Goal: Task Accomplishment & Management: Complete application form

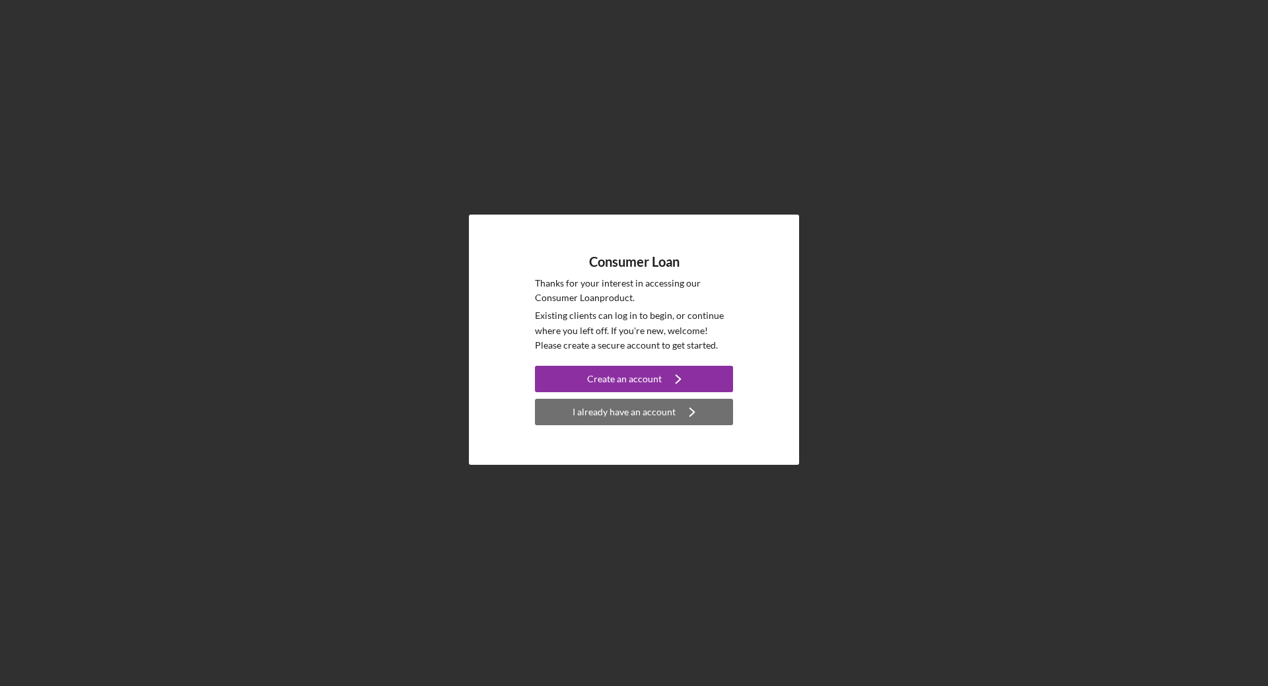
click at [666, 419] on div "I already have an account" at bounding box center [624, 412] width 103 height 26
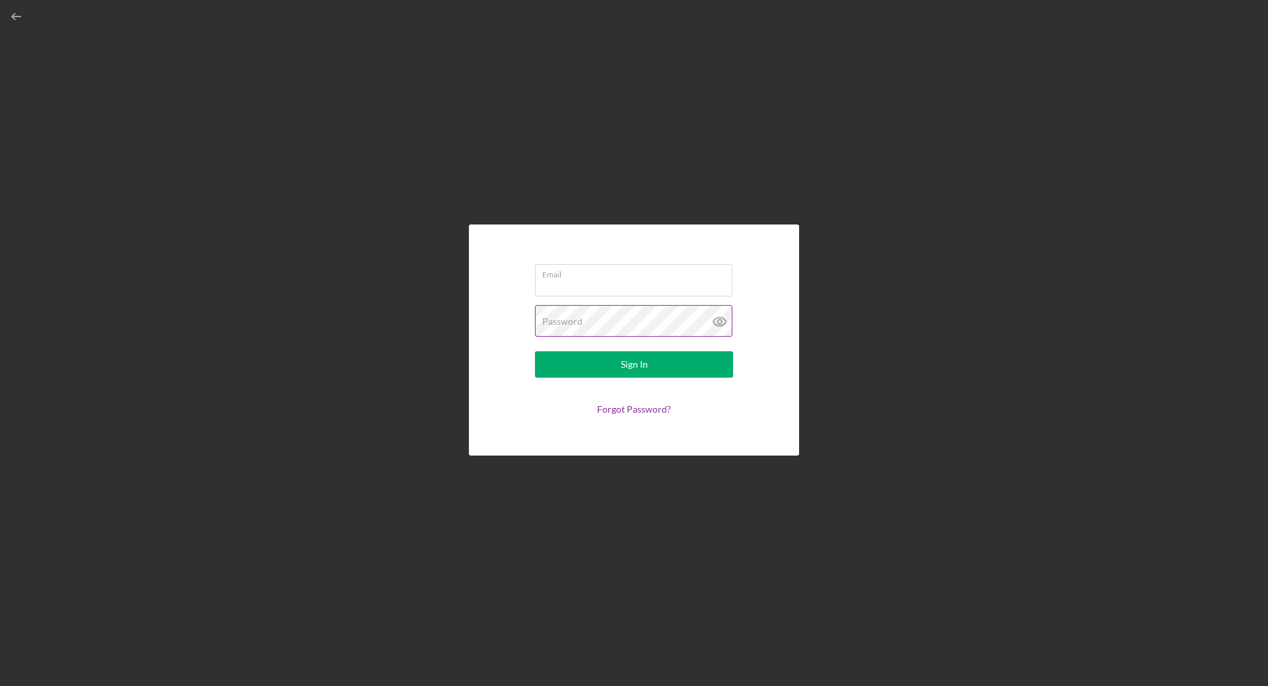
type input "[EMAIL_ADDRESS][DOMAIN_NAME]"
click at [624, 364] on div "Sign In" at bounding box center [634, 364] width 27 height 26
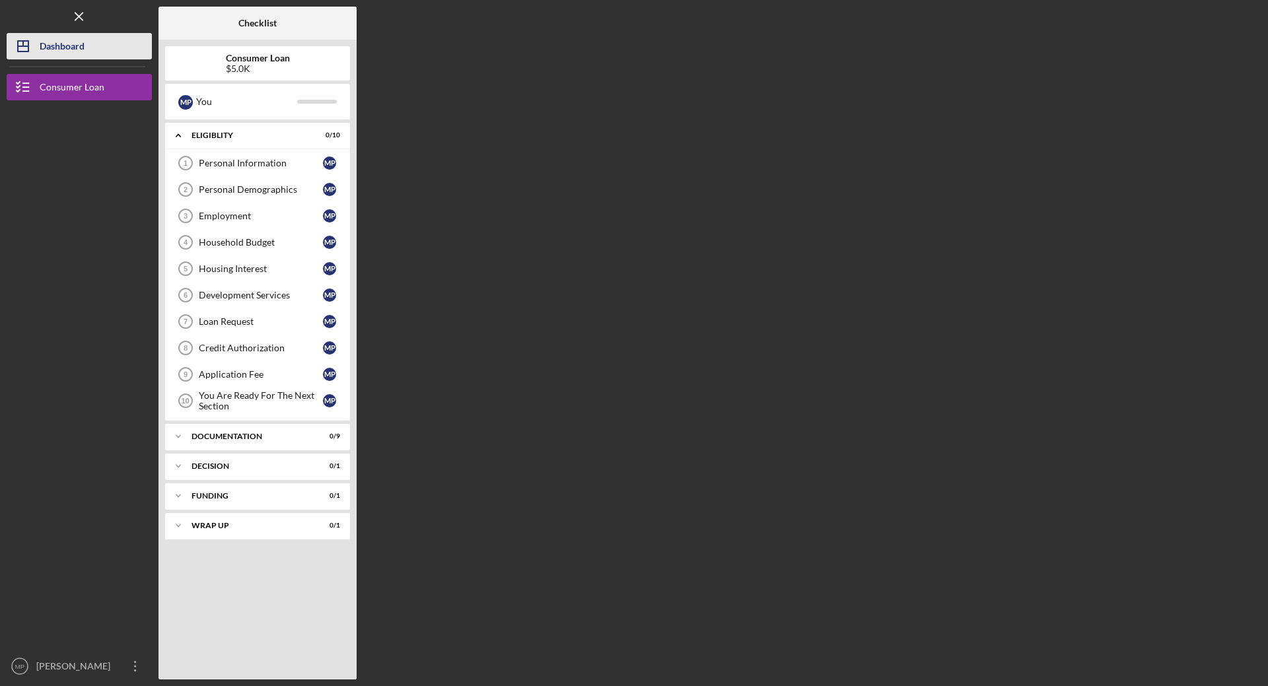
click at [67, 55] on div "Dashboard" at bounding box center [62, 48] width 45 height 30
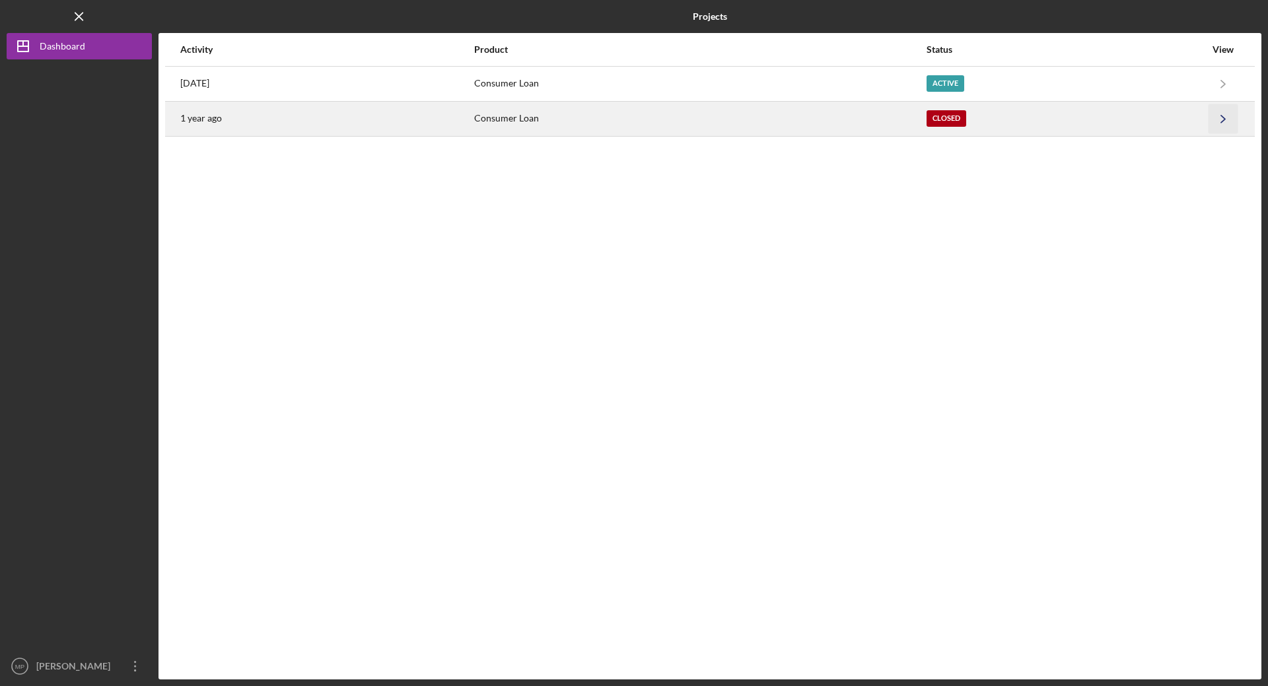
click at [1229, 115] on icon "Icon/Navigate" at bounding box center [1223, 119] width 30 height 30
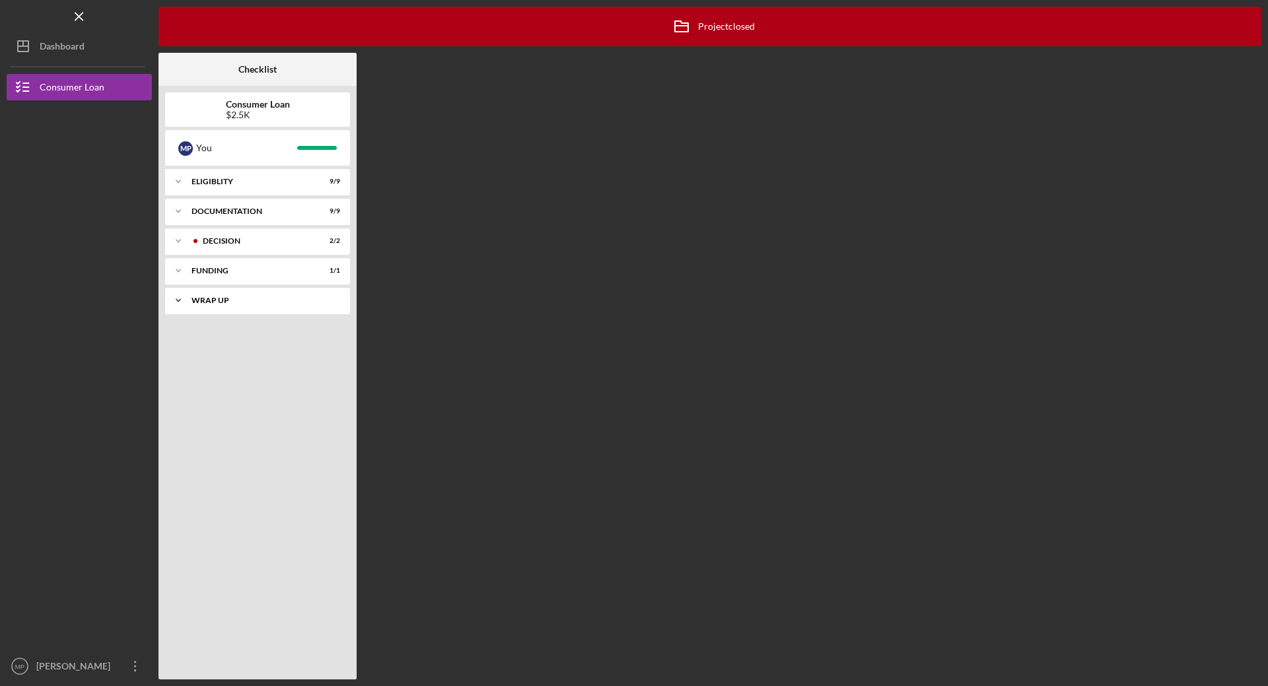
click at [174, 302] on icon "Icon/Expander" at bounding box center [178, 300] width 26 height 26
click at [235, 355] on div "Wrap Up" at bounding box center [261, 354] width 124 height 11
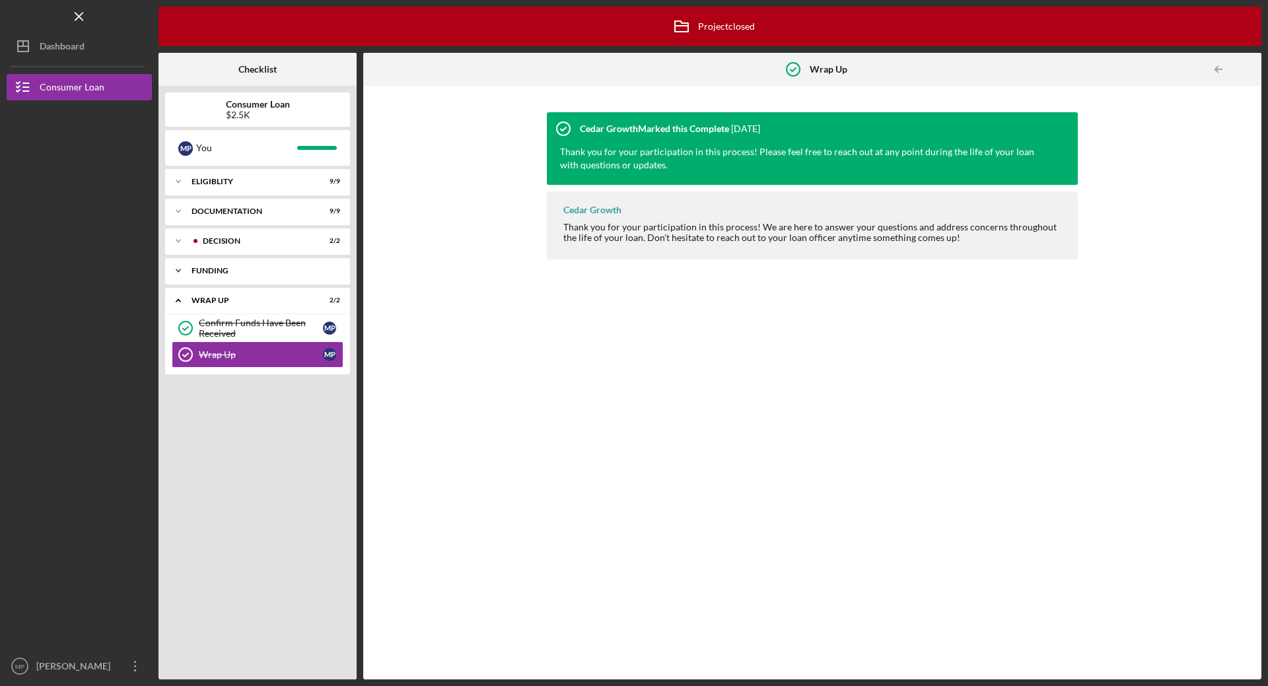
click at [250, 266] on div "Icon/Expander Funding 1 / 1" at bounding box center [257, 271] width 185 height 26
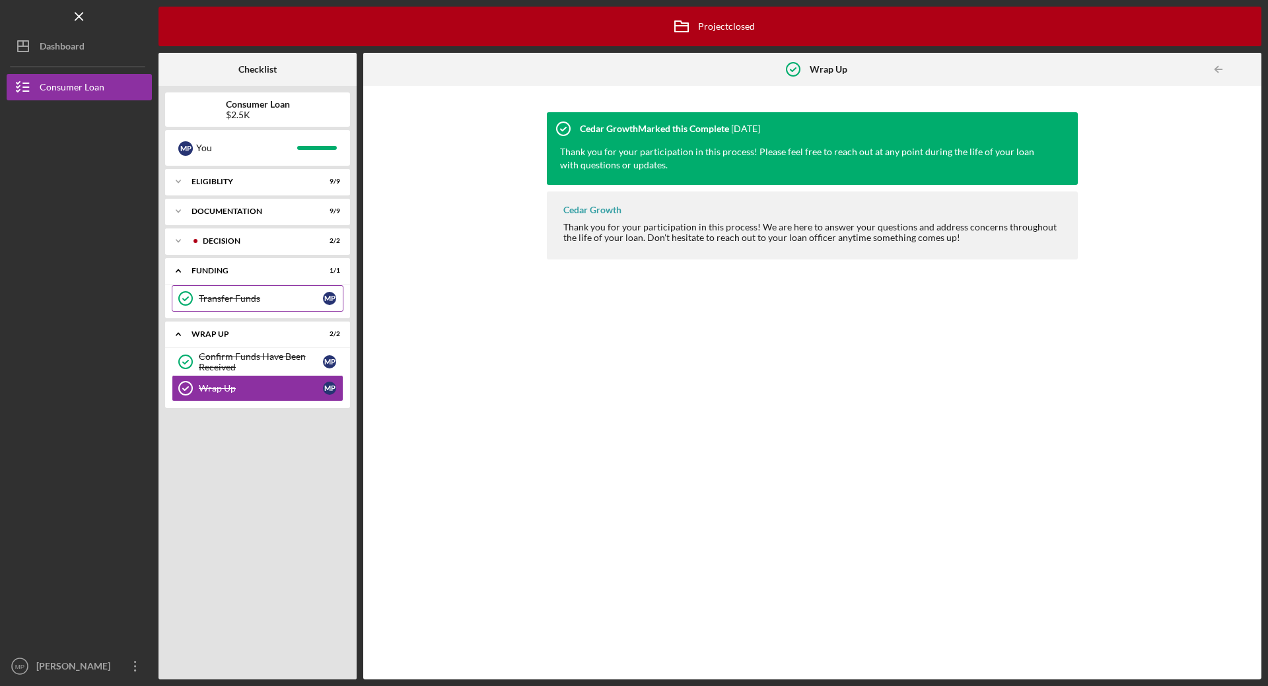
click at [236, 301] on div "Transfer Funds" at bounding box center [261, 298] width 124 height 11
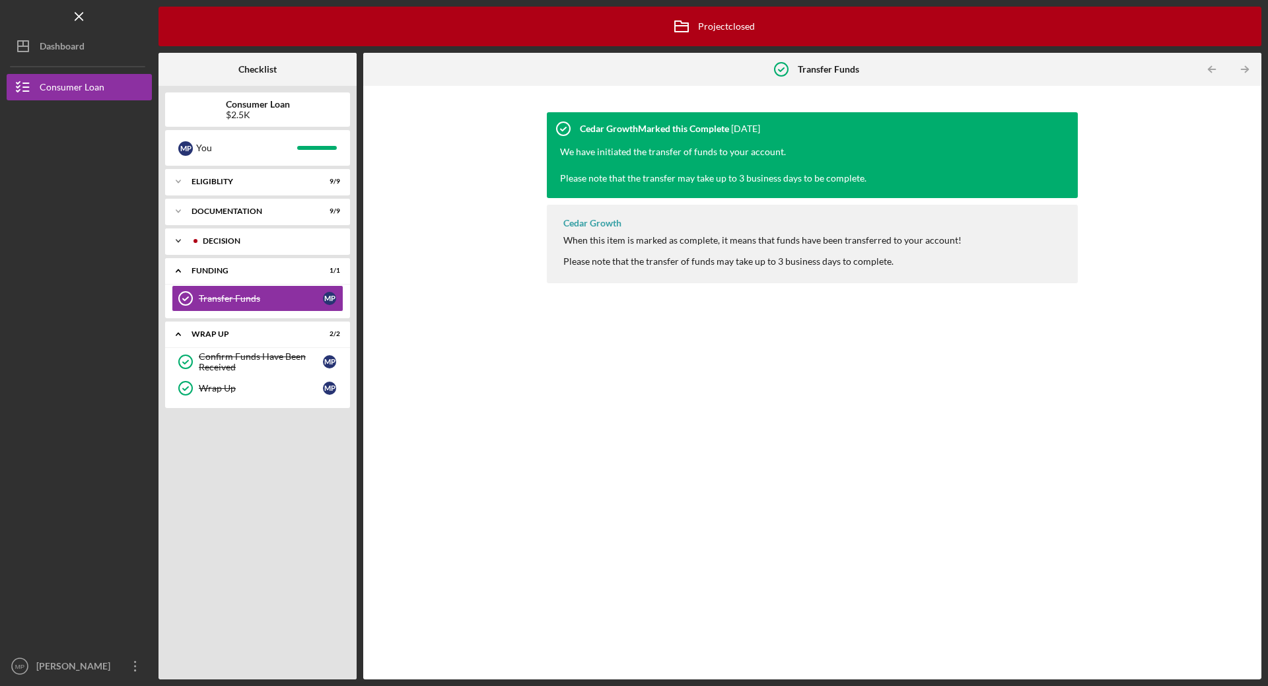
click at [238, 241] on div "Decision" at bounding box center [268, 241] width 131 height 8
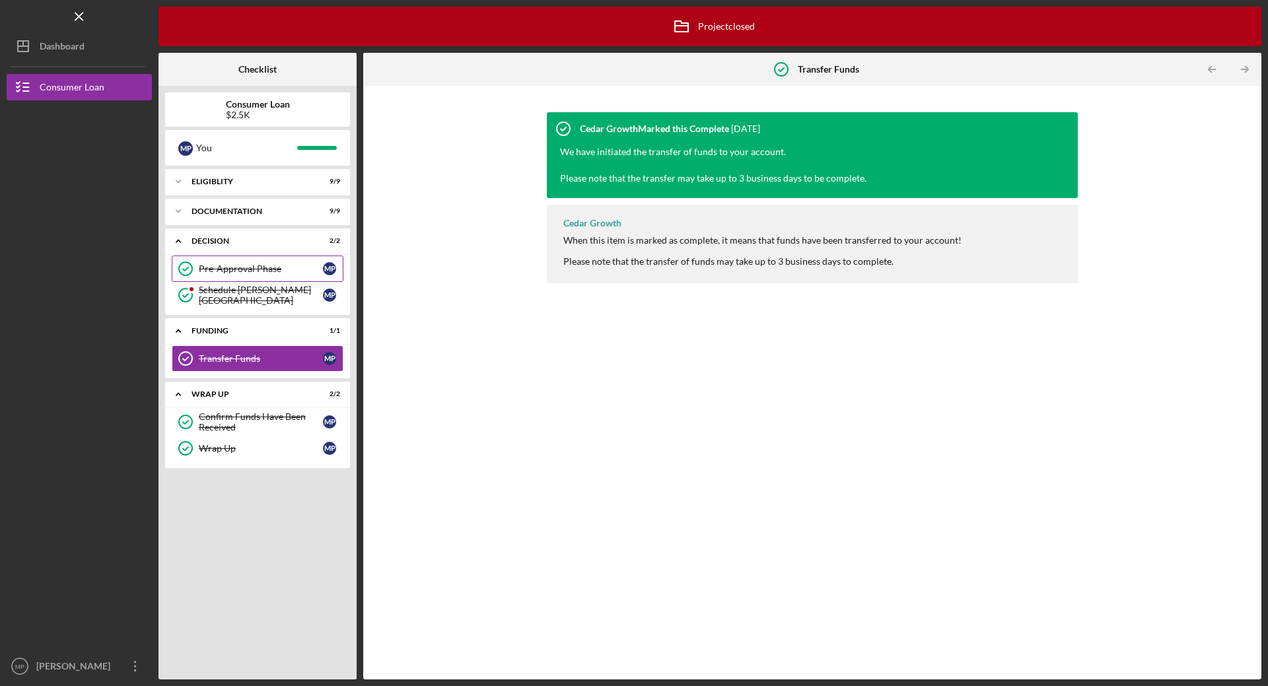
click at [228, 273] on div "Pre-Approval Phase" at bounding box center [261, 268] width 124 height 11
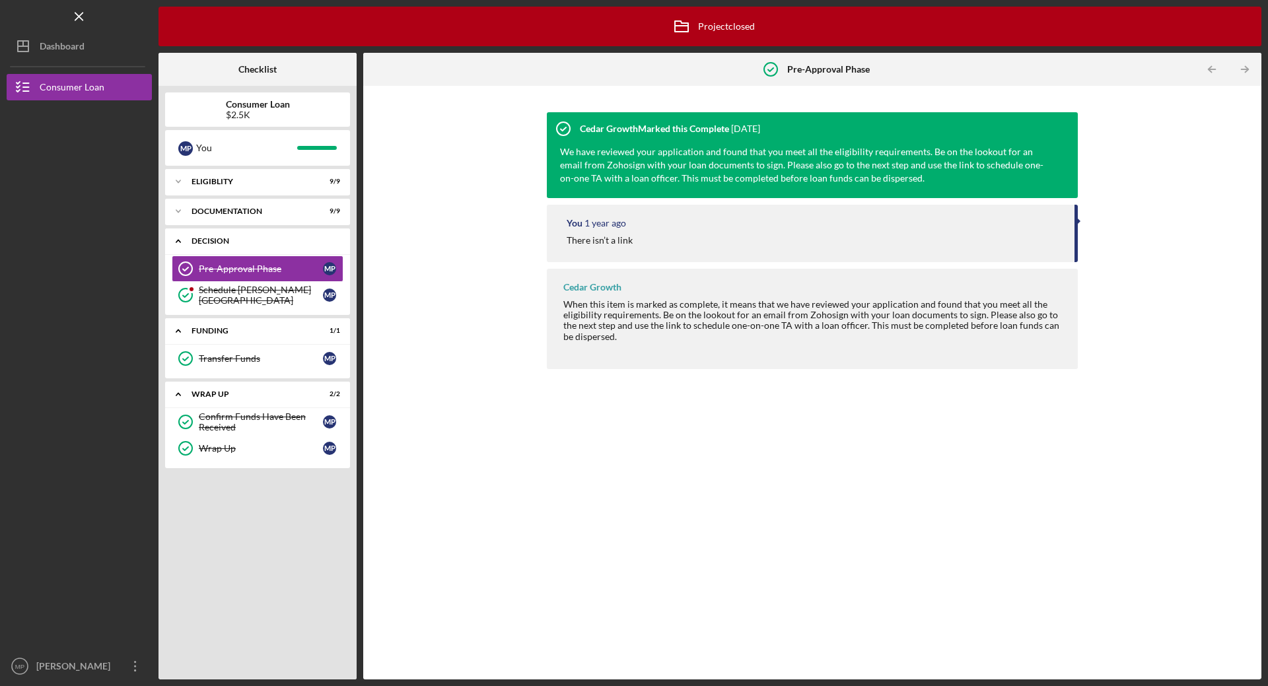
click at [222, 232] on div "Icon/Expander Decision 2 / 2" at bounding box center [257, 241] width 185 height 27
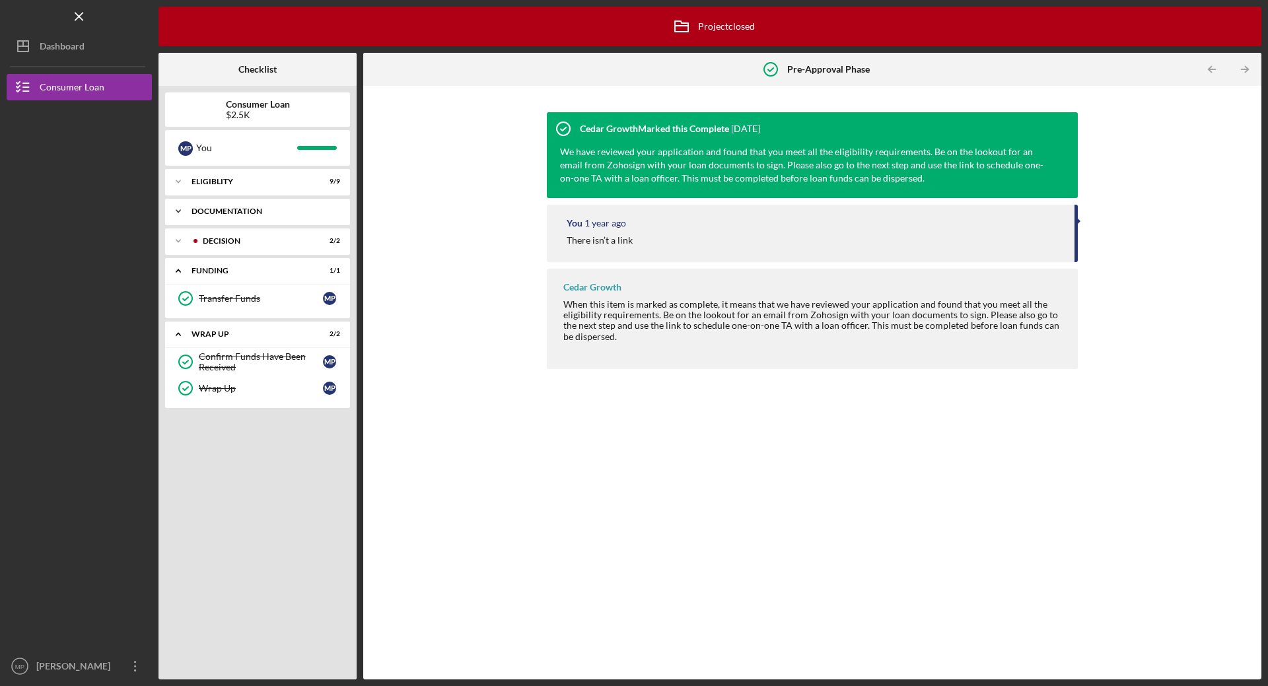
click at [221, 215] on div "Icon/Expander Documentation 9 / 9" at bounding box center [257, 211] width 185 height 26
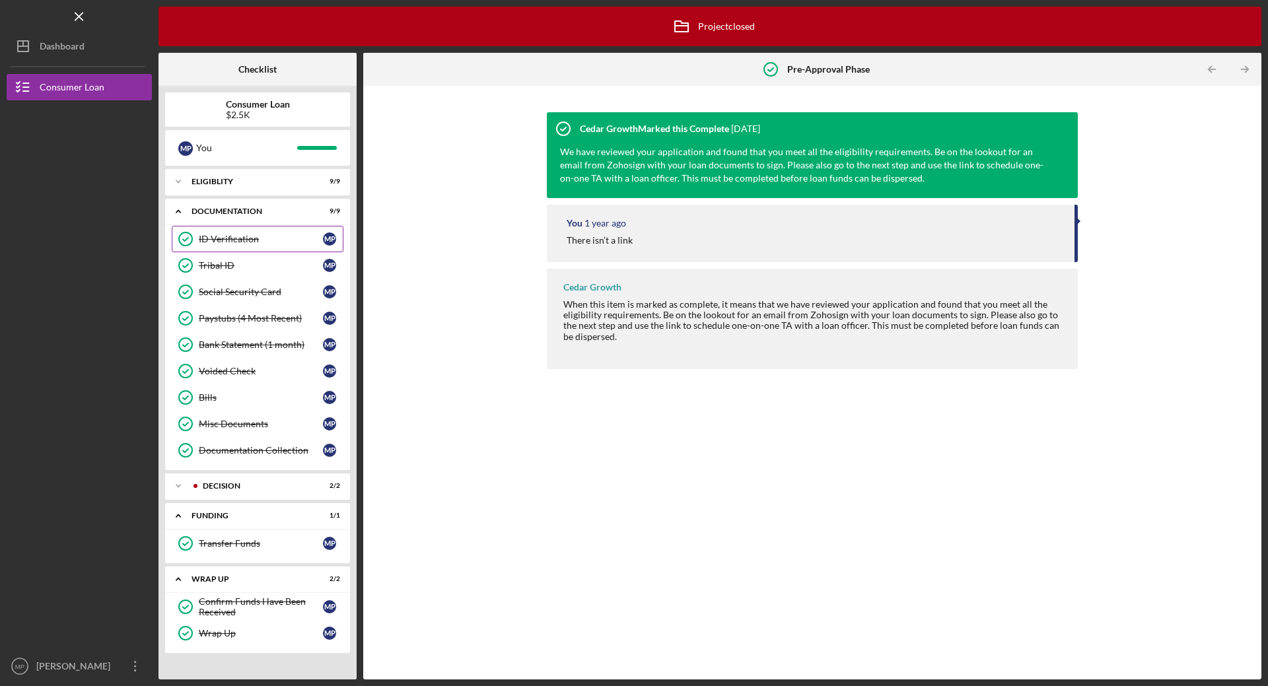
click at [223, 243] on div "ID Verification" at bounding box center [261, 239] width 124 height 11
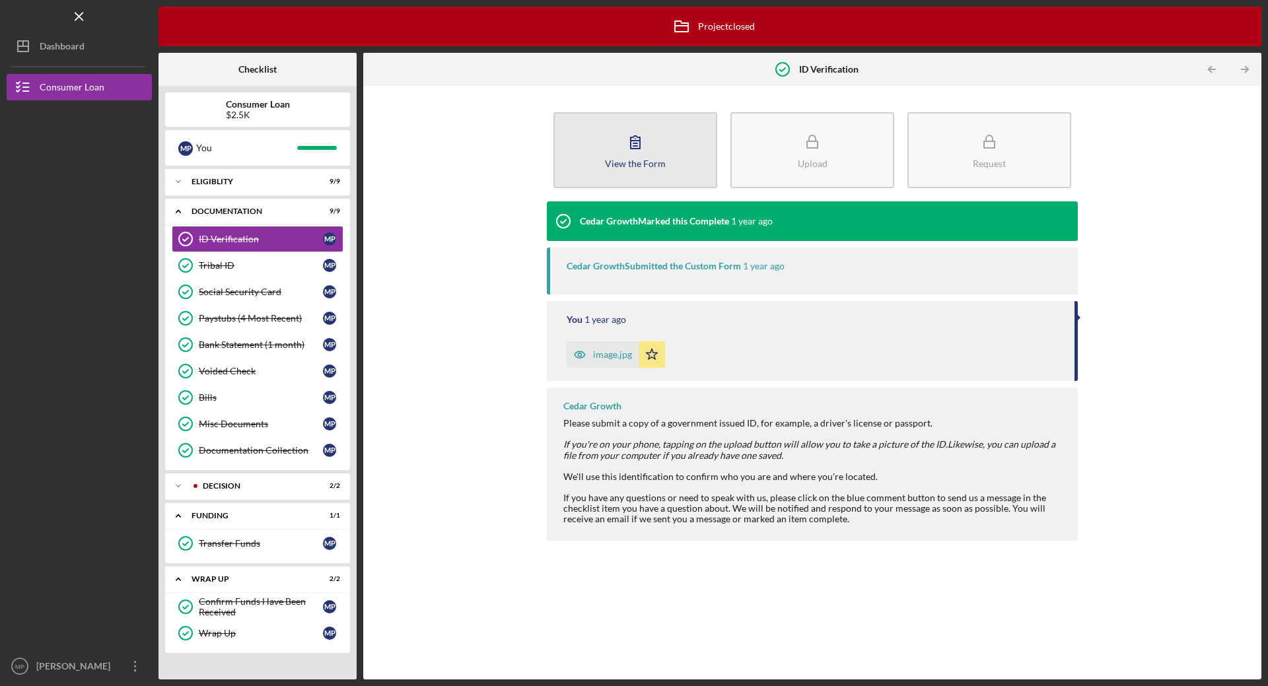
click at [635, 153] on icon "button" at bounding box center [635, 141] width 33 height 33
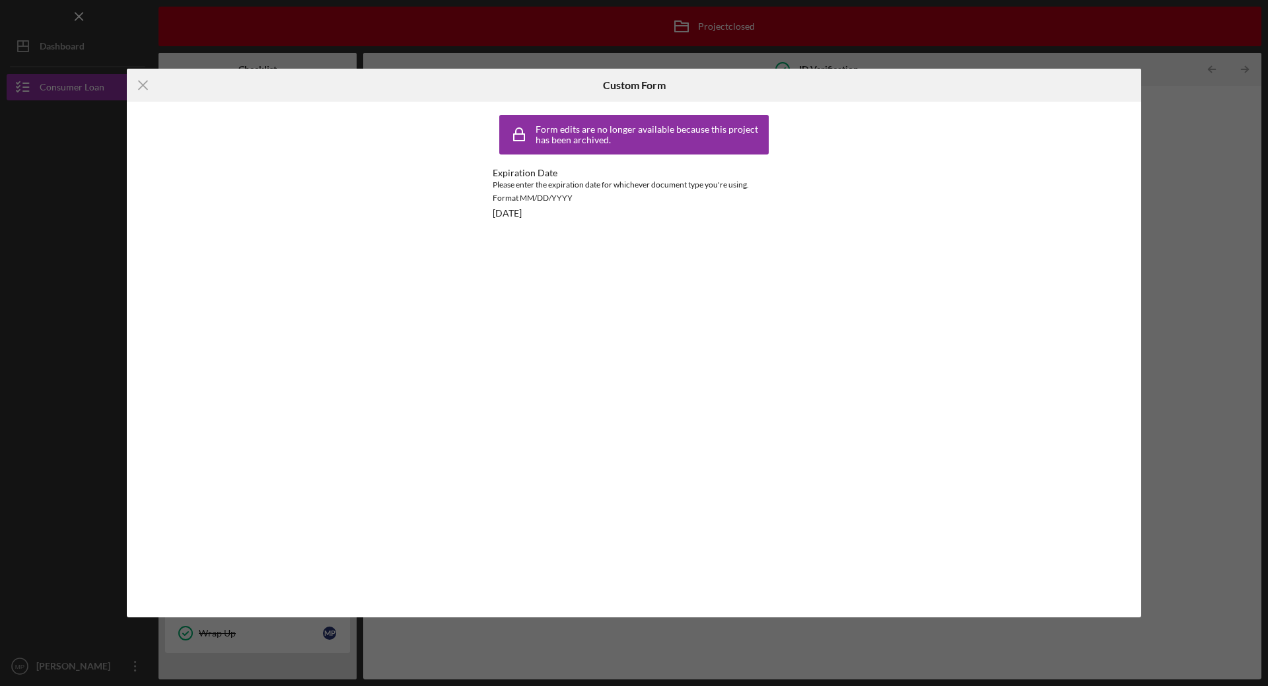
click at [1186, 167] on div "Icon/Menu Close Custom Form Form edits are no longer available because this pro…" at bounding box center [634, 343] width 1268 height 686
click at [1045, 589] on div "Icon/Menu Close Custom Form Form edits are no longer available because this pro…" at bounding box center [634, 343] width 1014 height 549
click at [144, 87] on icon "Icon/Menu Close" at bounding box center [143, 85] width 33 height 33
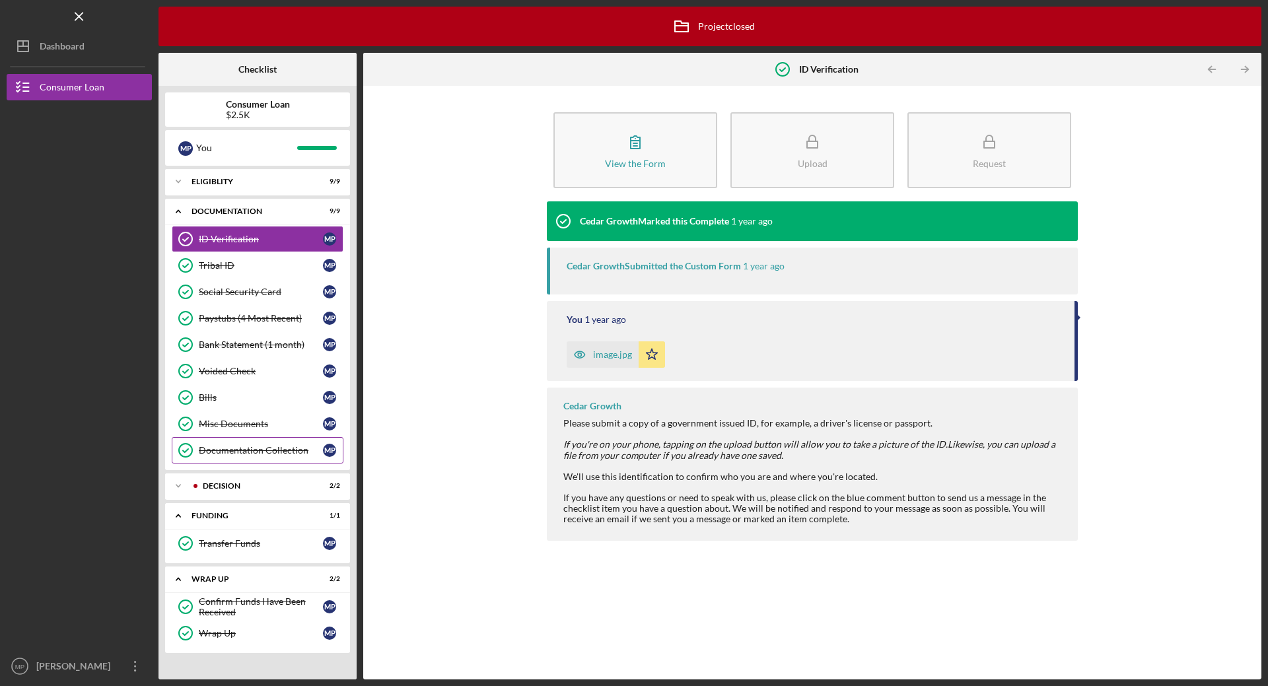
click at [262, 458] on link "Documentation Collection Documentation Collection M P" at bounding box center [258, 450] width 172 height 26
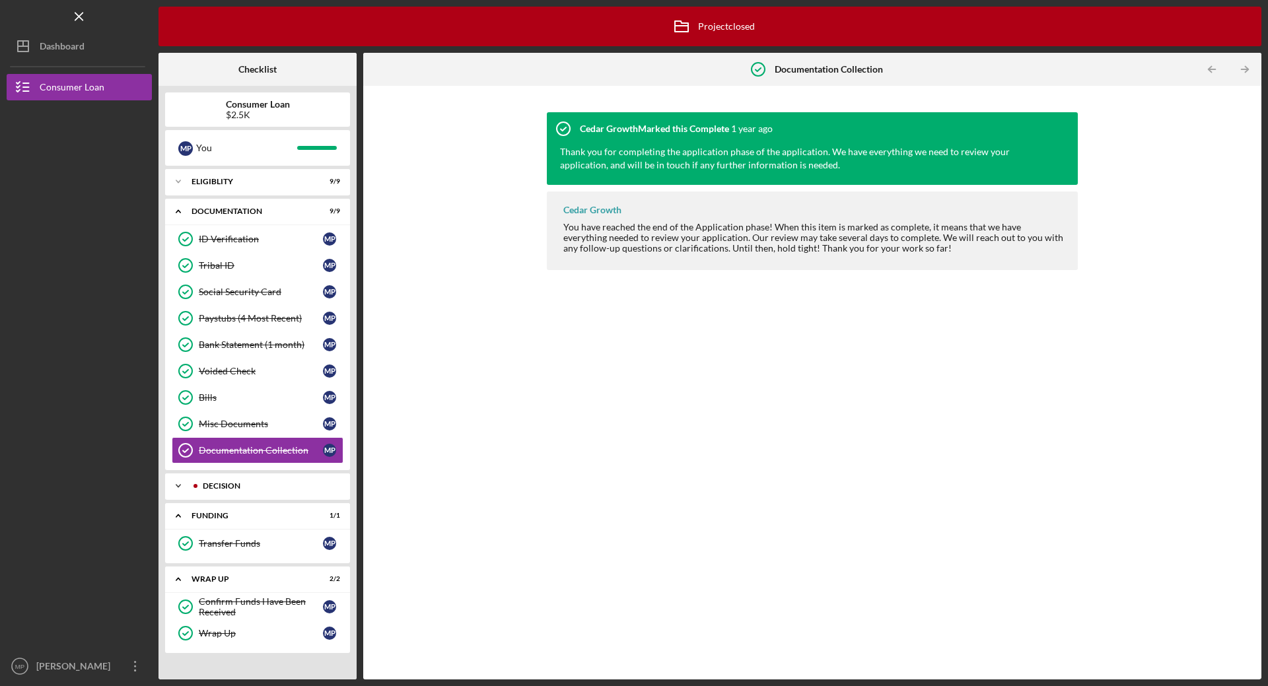
click at [253, 490] on div "Decision" at bounding box center [266, 486] width 149 height 8
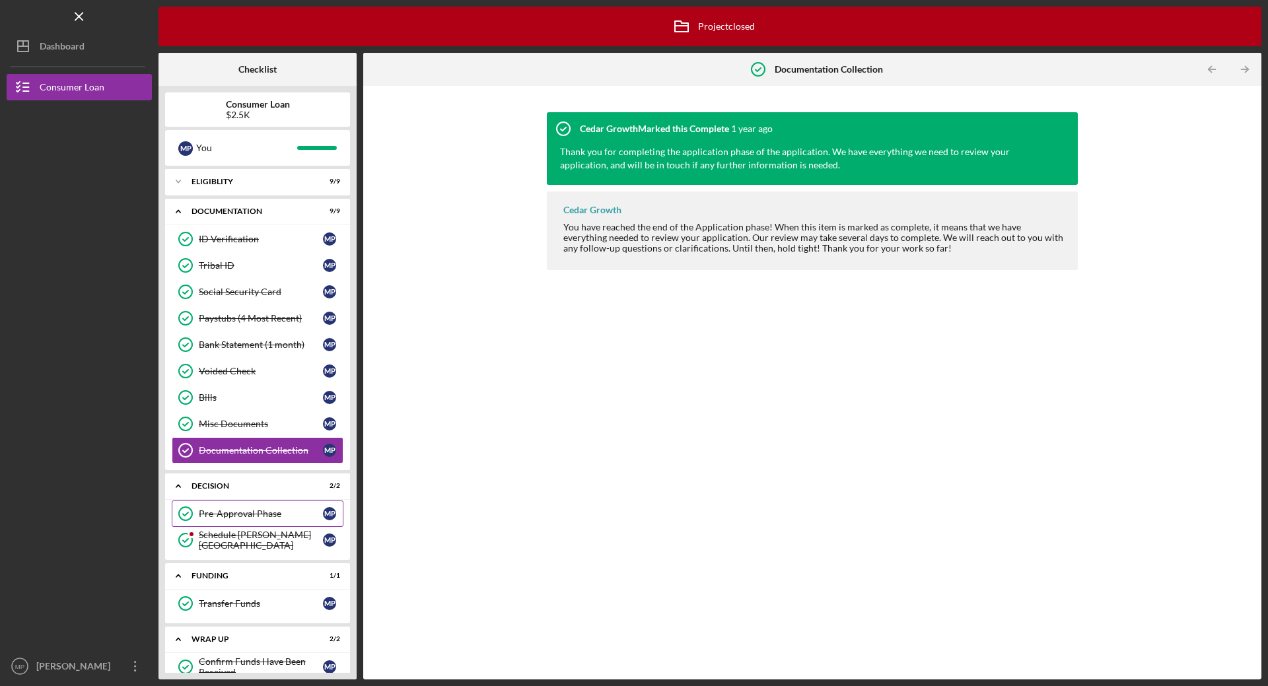
click at [258, 505] on link "Pre-Approval Phase Pre-Approval Phase M P" at bounding box center [258, 514] width 172 height 26
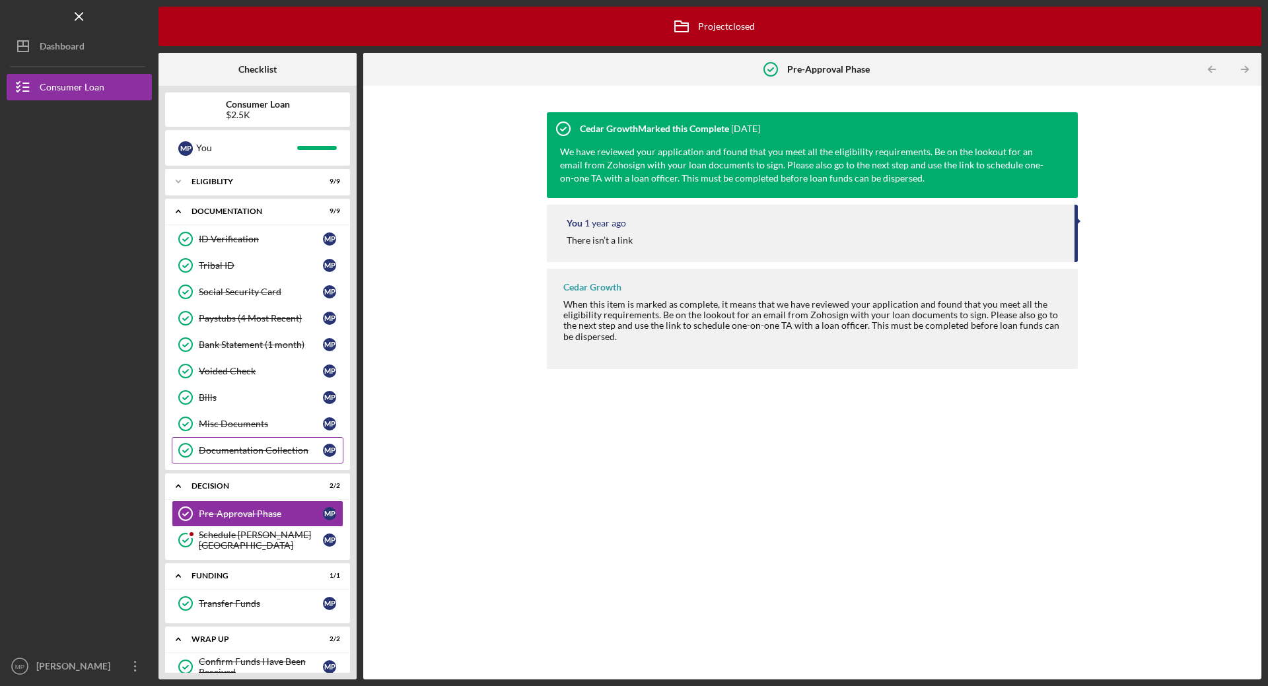
click at [249, 455] on div "Documentation Collection" at bounding box center [261, 450] width 124 height 11
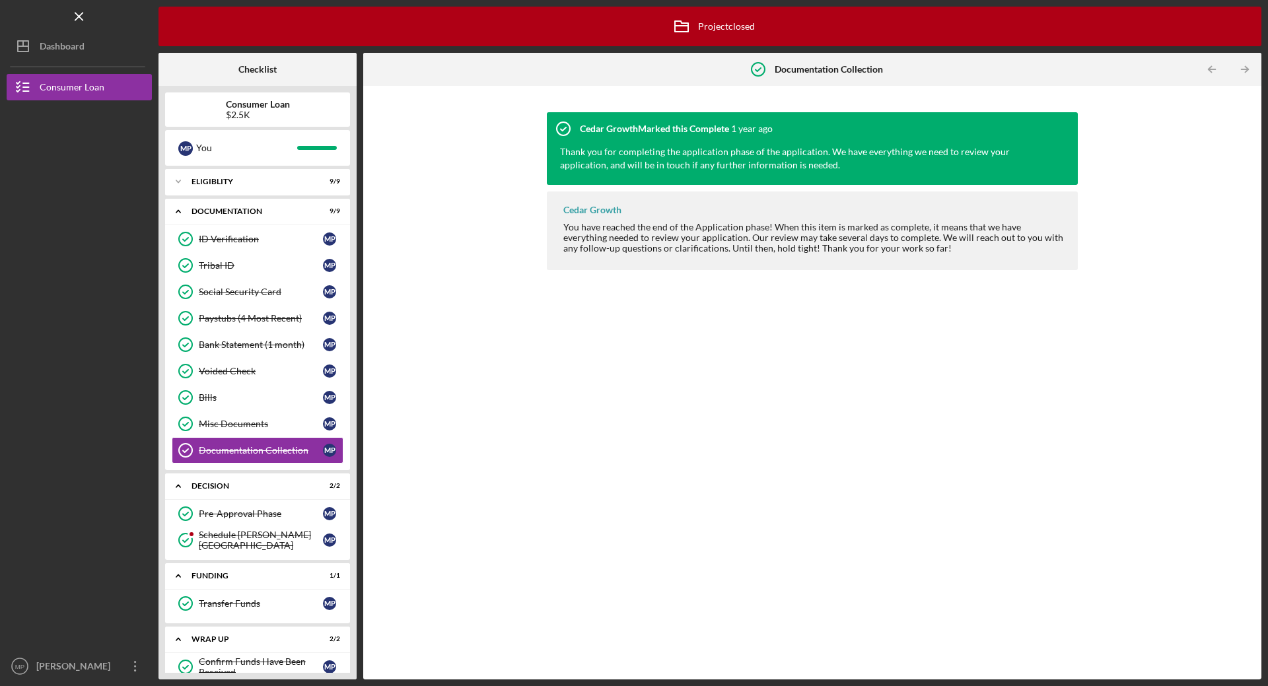
click at [275, 114] on div "$2.5K" at bounding box center [258, 115] width 64 height 11
click at [275, 153] on div "You" at bounding box center [246, 148] width 101 height 22
click at [191, 162] on div "M P You" at bounding box center [257, 148] width 185 height 36
click at [221, 187] on div "Icon/Expander Eligiblity 9 / 9" at bounding box center [257, 181] width 185 height 26
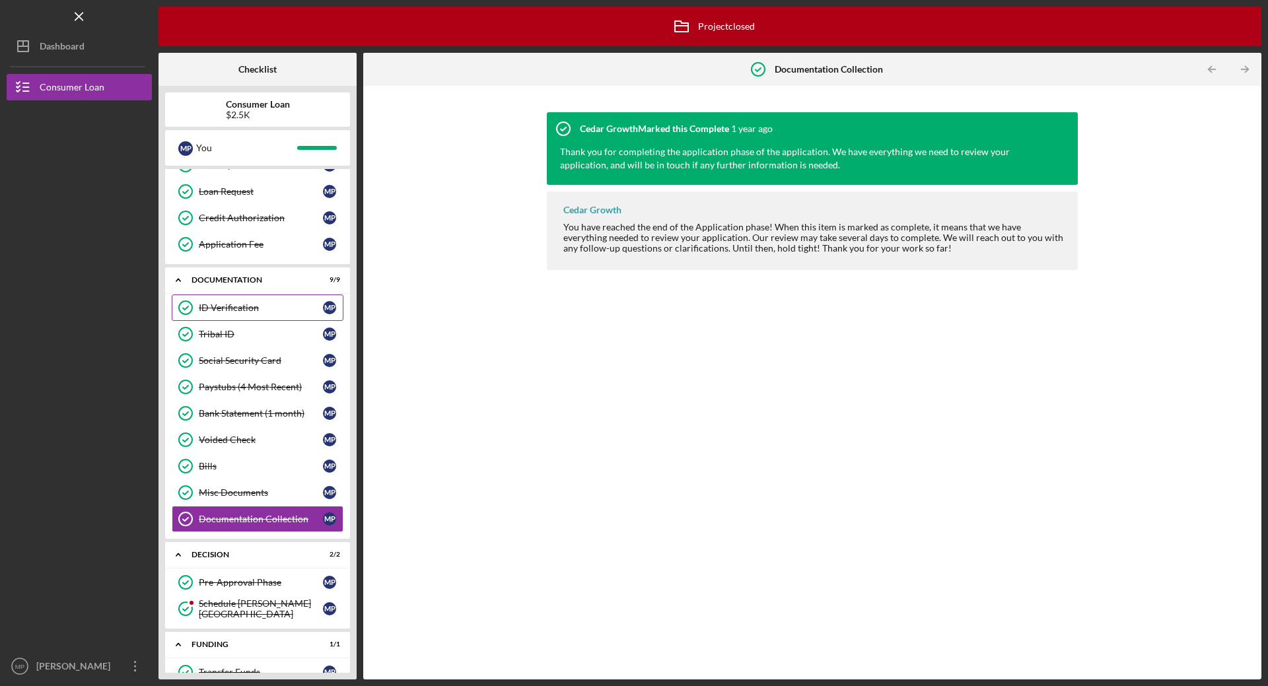
scroll to position [292, 0]
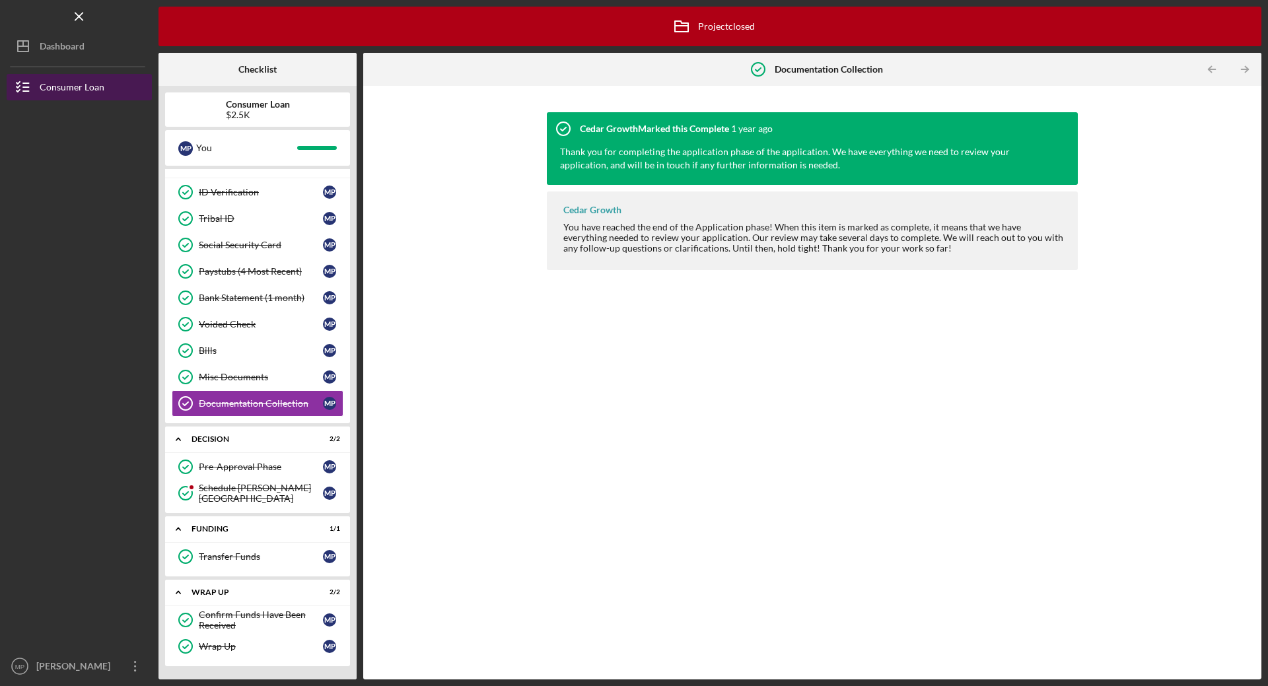
click at [52, 95] on div "Consumer Loan" at bounding box center [72, 89] width 65 height 30
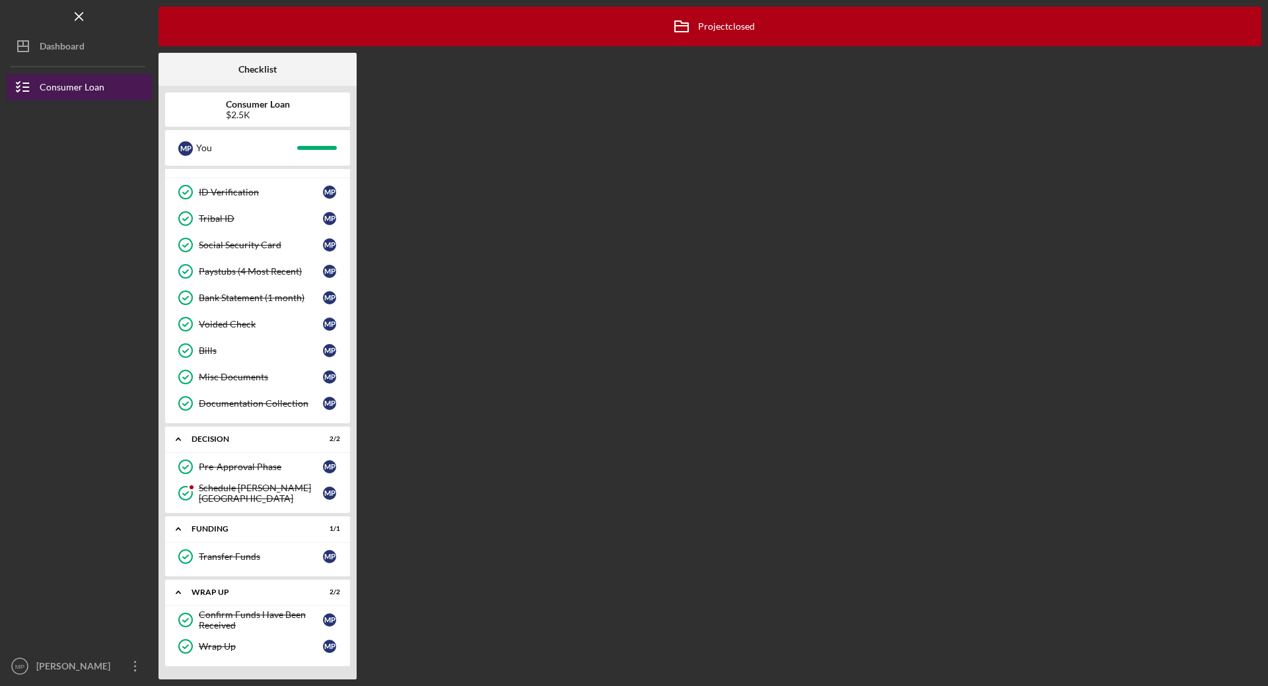
click at [64, 89] on div "Consumer Loan" at bounding box center [72, 89] width 65 height 30
click at [46, 50] on div "Dashboard" at bounding box center [62, 48] width 45 height 30
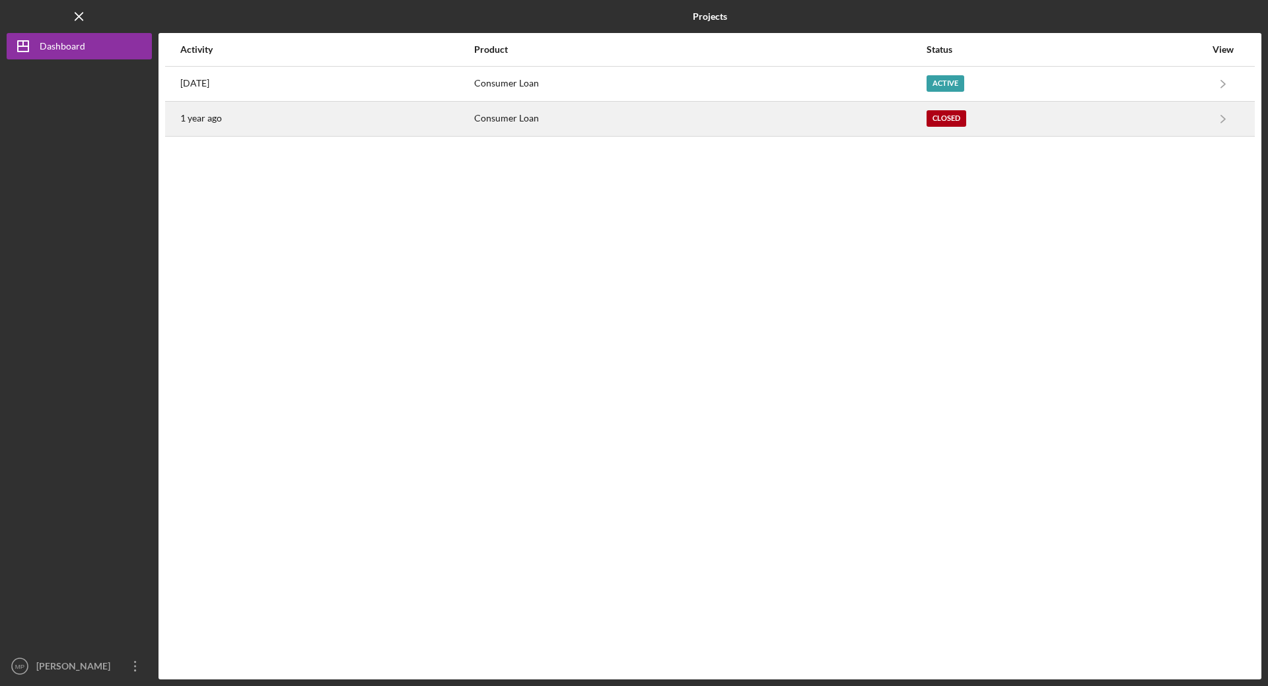
click at [206, 120] on time "1 year ago" at bounding box center [201, 118] width 42 height 11
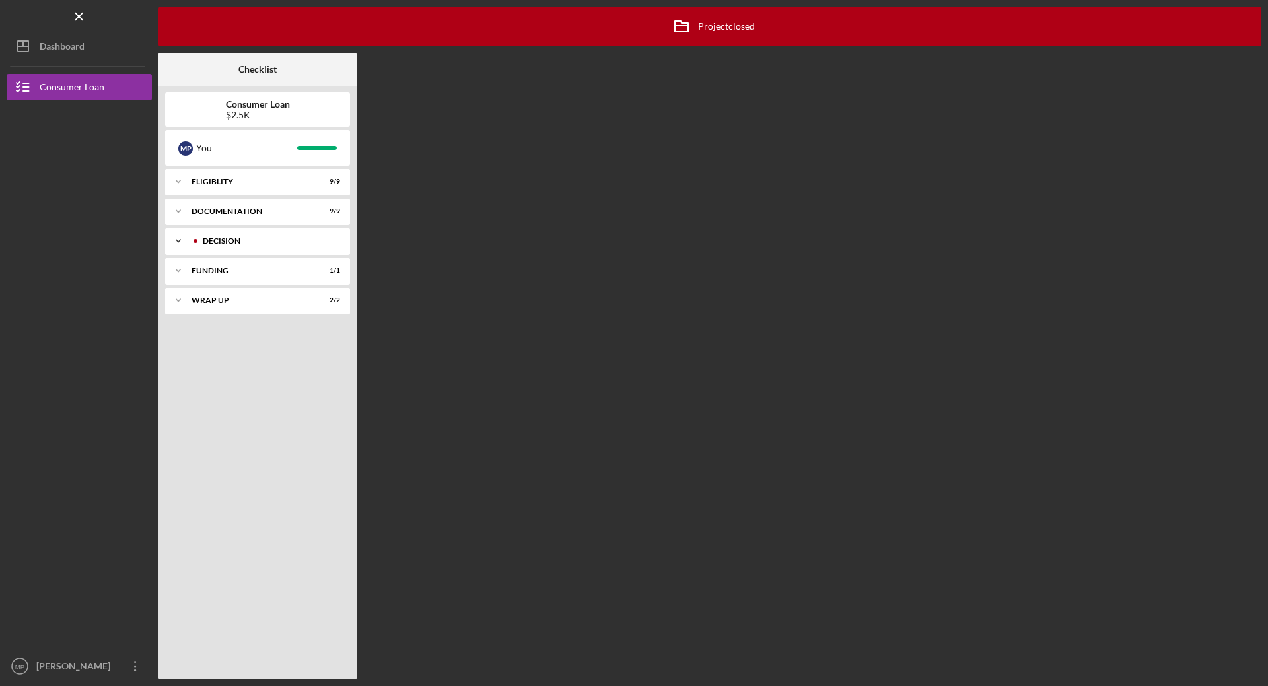
click at [198, 234] on div "Icon/Expander Decision 2 / 2" at bounding box center [257, 241] width 185 height 26
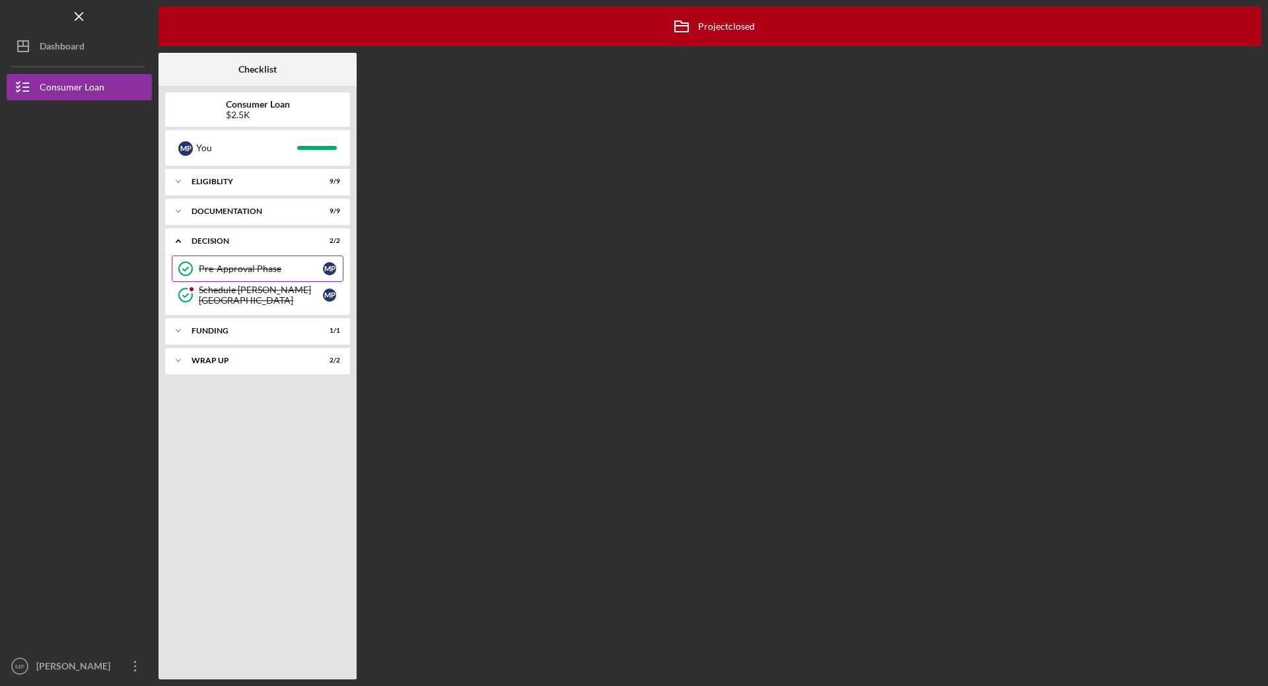
click at [207, 281] on link "Pre-Approval Phase Pre-Approval Phase M P" at bounding box center [258, 269] width 172 height 26
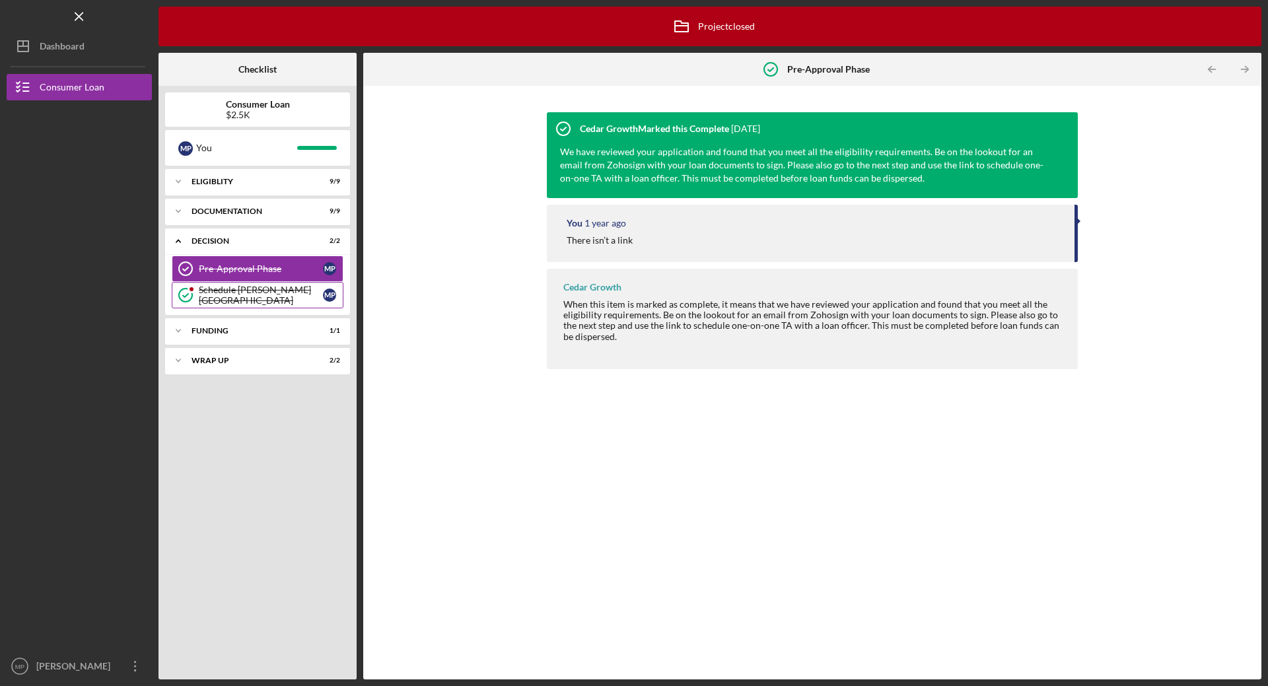
click at [209, 303] on link "Schedule [PERSON_NAME] Schedule [PERSON_NAME] M P" at bounding box center [258, 295] width 172 height 26
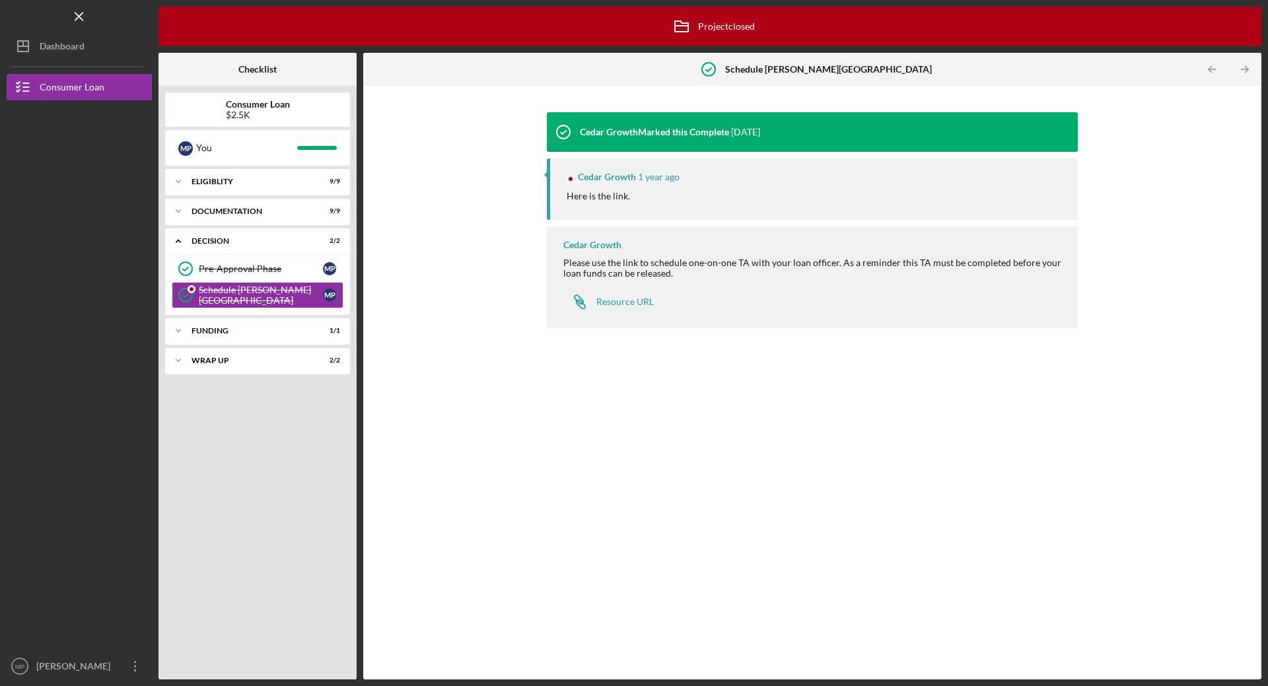
click at [664, 176] on time "1 year ago" at bounding box center [659, 177] width 42 height 11
click at [273, 244] on div "Decision" at bounding box center [263, 241] width 142 height 8
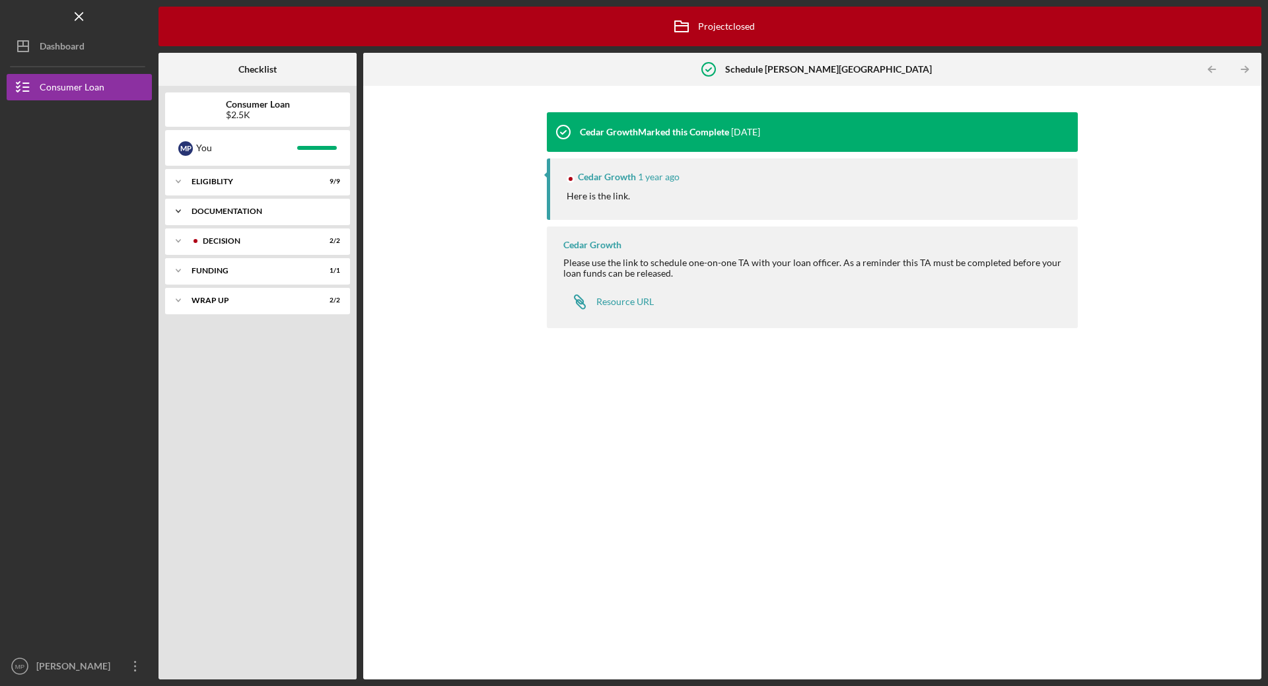
click at [231, 210] on div "Documentation" at bounding box center [263, 211] width 142 height 8
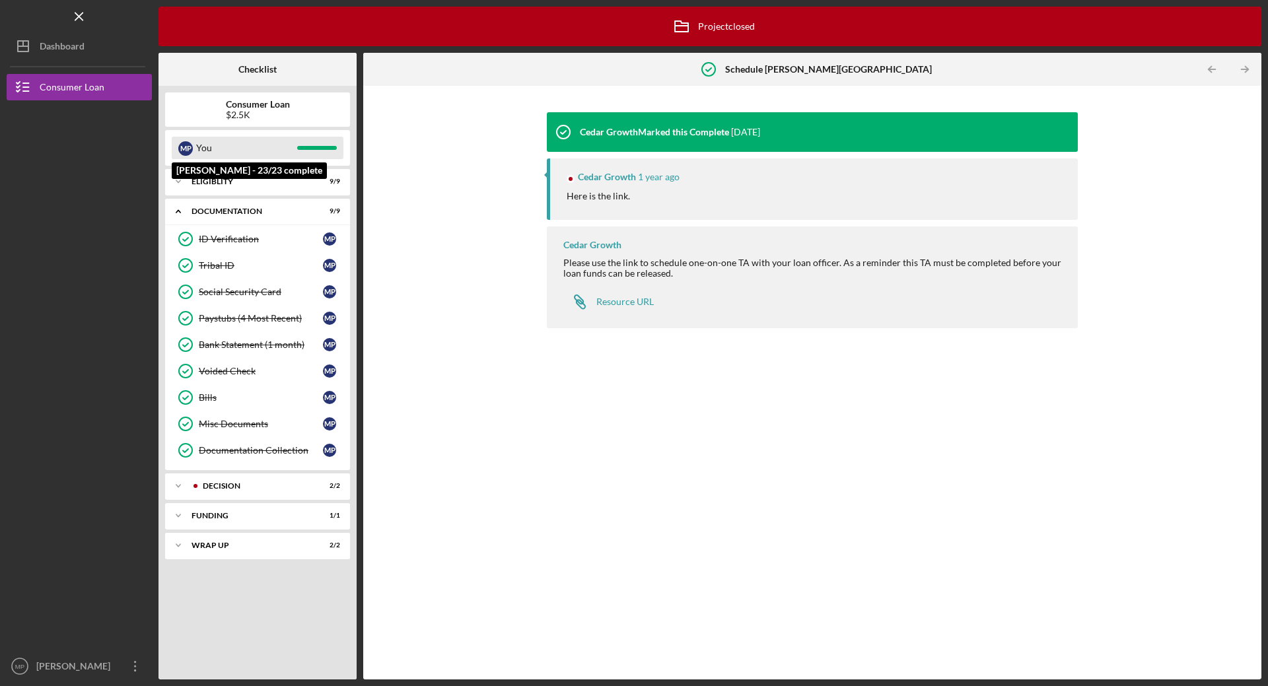
click at [228, 149] on div "You" at bounding box center [246, 148] width 101 height 22
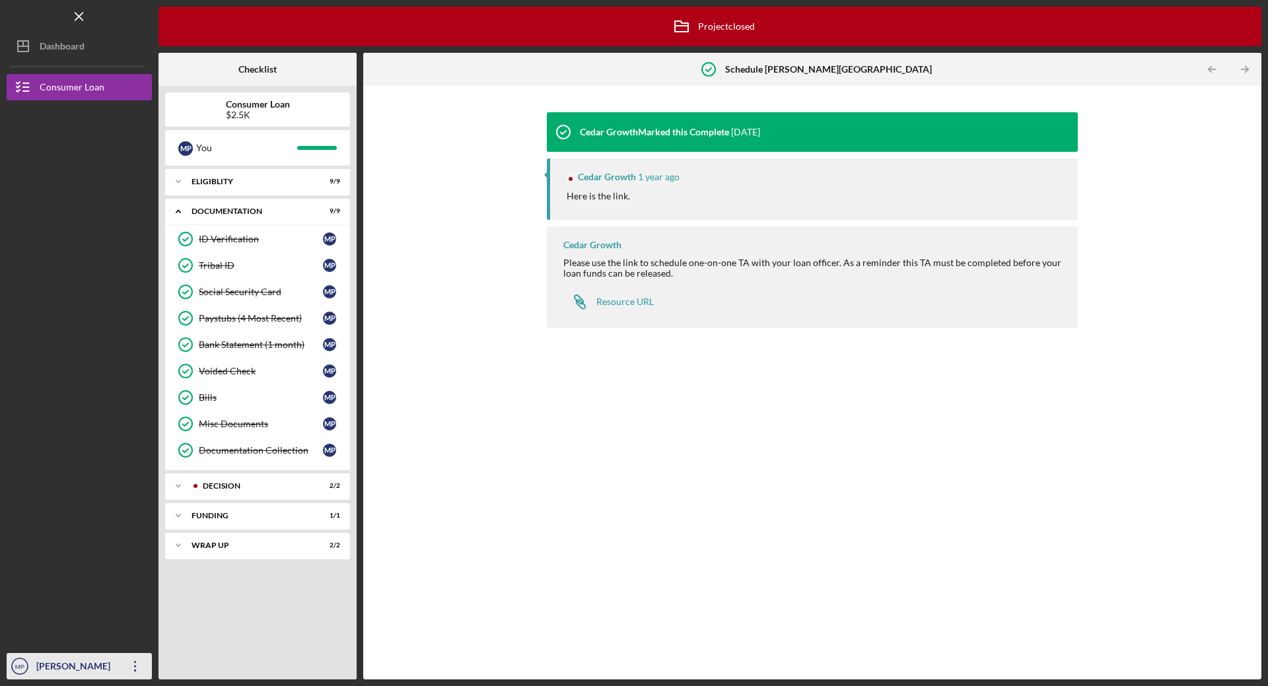
click at [69, 671] on div "[PERSON_NAME]" at bounding box center [76, 668] width 86 height 30
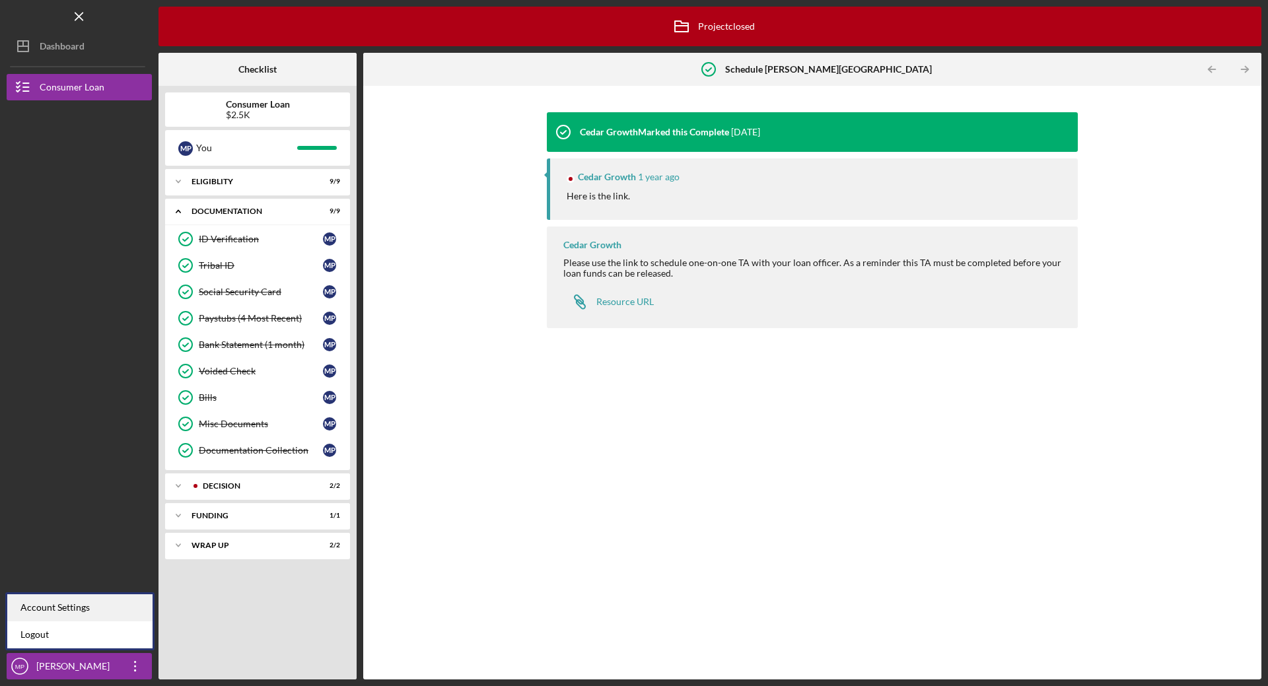
click at [67, 612] on div "Account Settings" at bounding box center [79, 607] width 145 height 27
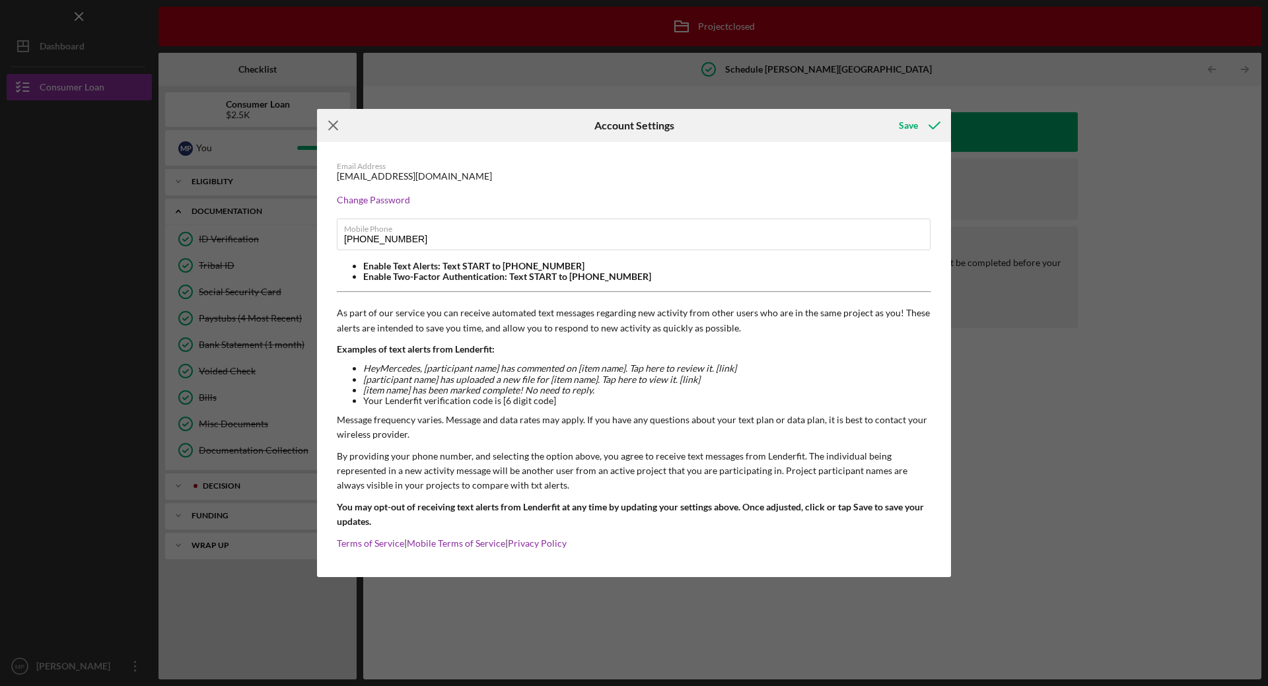
click at [343, 125] on icon "Icon/Menu Close" at bounding box center [333, 125] width 33 height 33
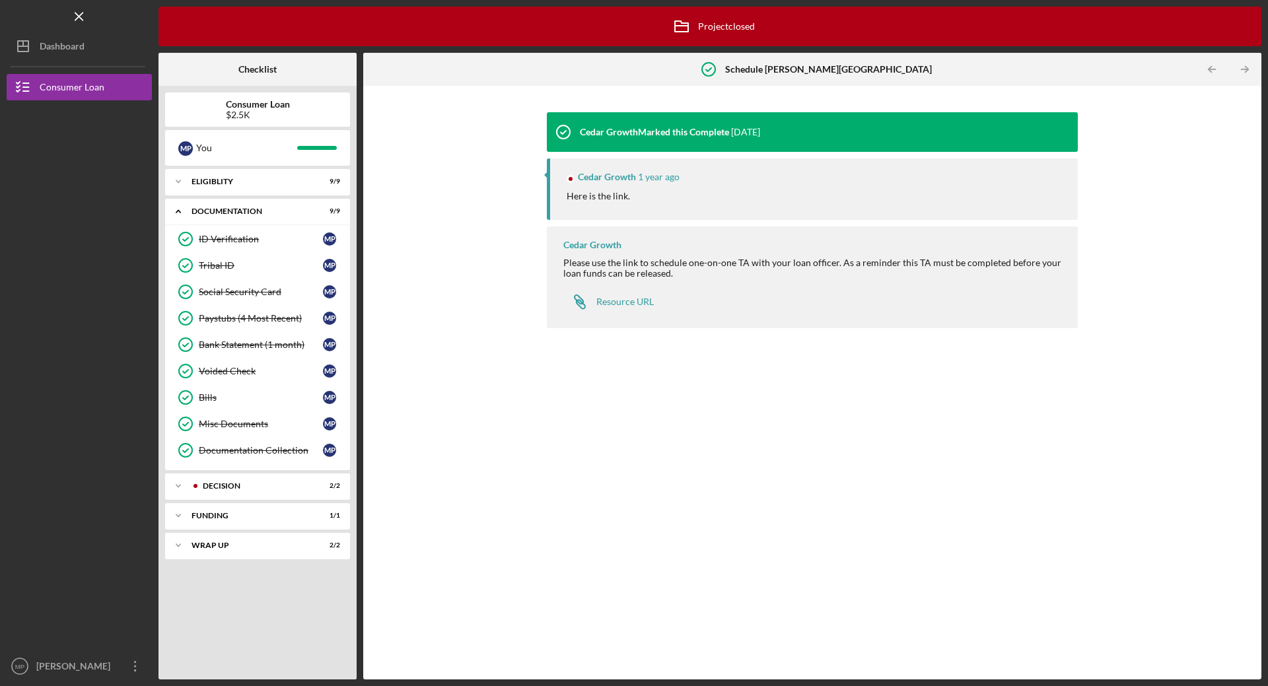
click at [96, 59] on nav "Logo-Reversed Created with Sketch. Icon/Menu Close Icon/Dashboard Dashboard Con…" at bounding box center [83, 340] width 152 height 680
click at [87, 40] on button "Icon/Dashboard Dashboard" at bounding box center [79, 46] width 145 height 26
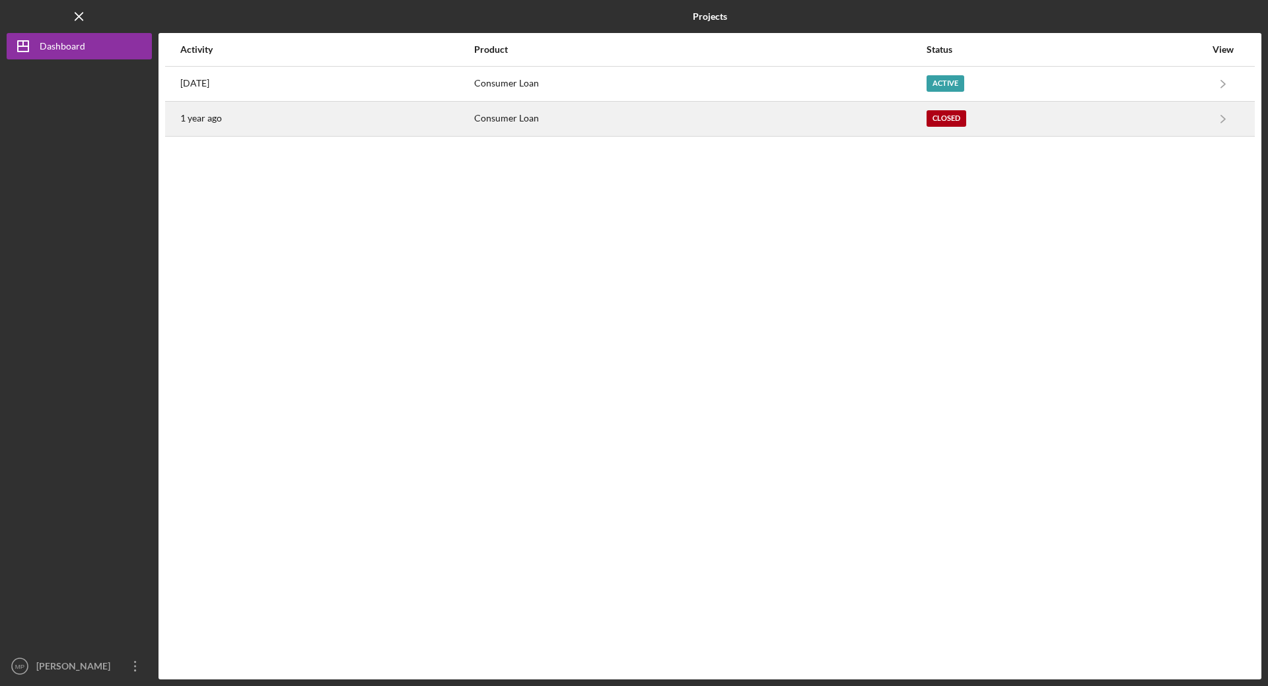
click at [533, 116] on div "Consumer Loan" at bounding box center [699, 118] width 451 height 33
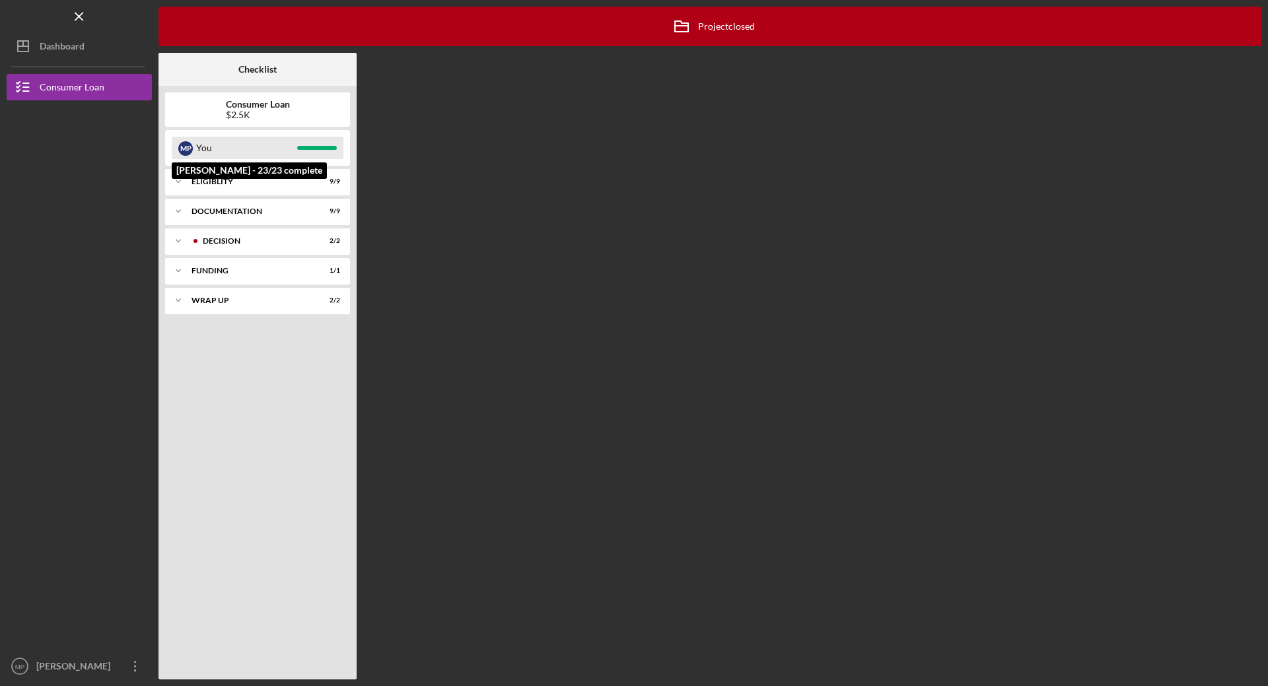
click at [228, 151] on div "You" at bounding box center [246, 148] width 101 height 22
click at [265, 108] on b "Consumer Loan" at bounding box center [258, 104] width 64 height 11
click at [246, 178] on div "Eligiblity" at bounding box center [263, 182] width 142 height 8
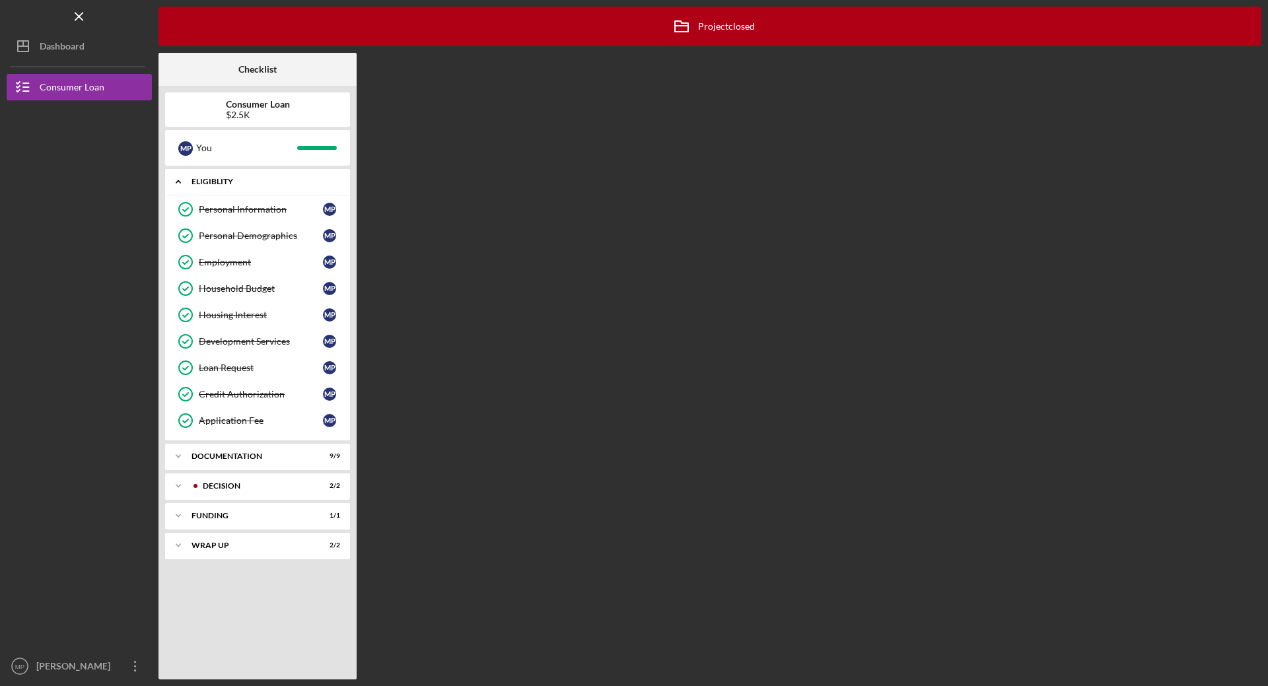
click at [180, 177] on icon "Icon/Expander" at bounding box center [178, 181] width 26 height 26
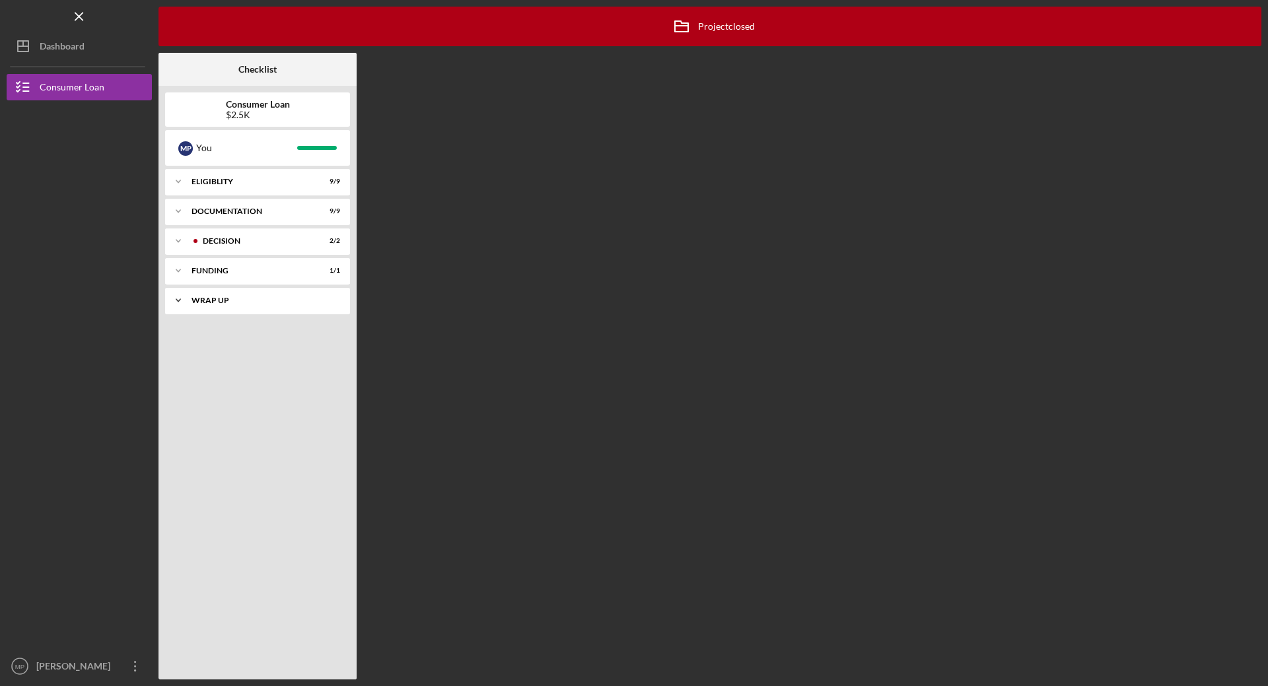
click at [175, 300] on icon "Icon/Expander" at bounding box center [178, 300] width 26 height 26
click at [179, 301] on icon "Icon/Expander" at bounding box center [178, 300] width 26 height 26
click at [182, 214] on icon "Icon/Expander" at bounding box center [178, 211] width 26 height 26
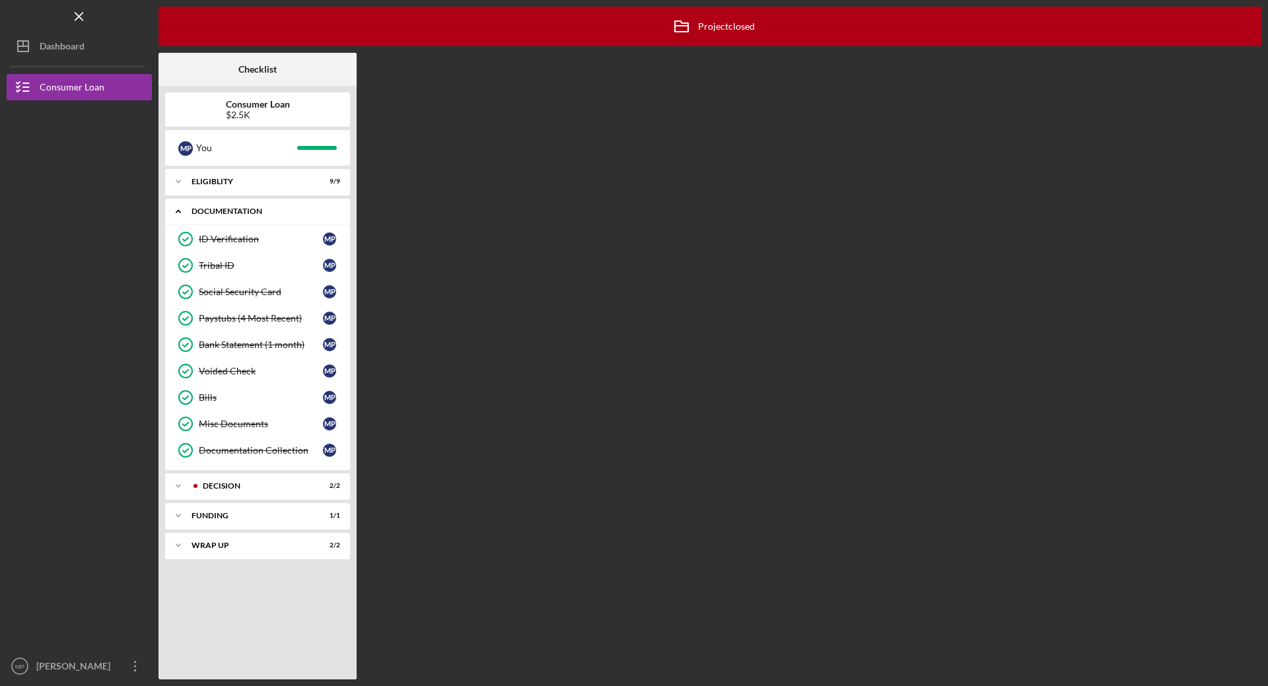
click at [180, 203] on icon "Icon/Expander" at bounding box center [178, 211] width 26 height 26
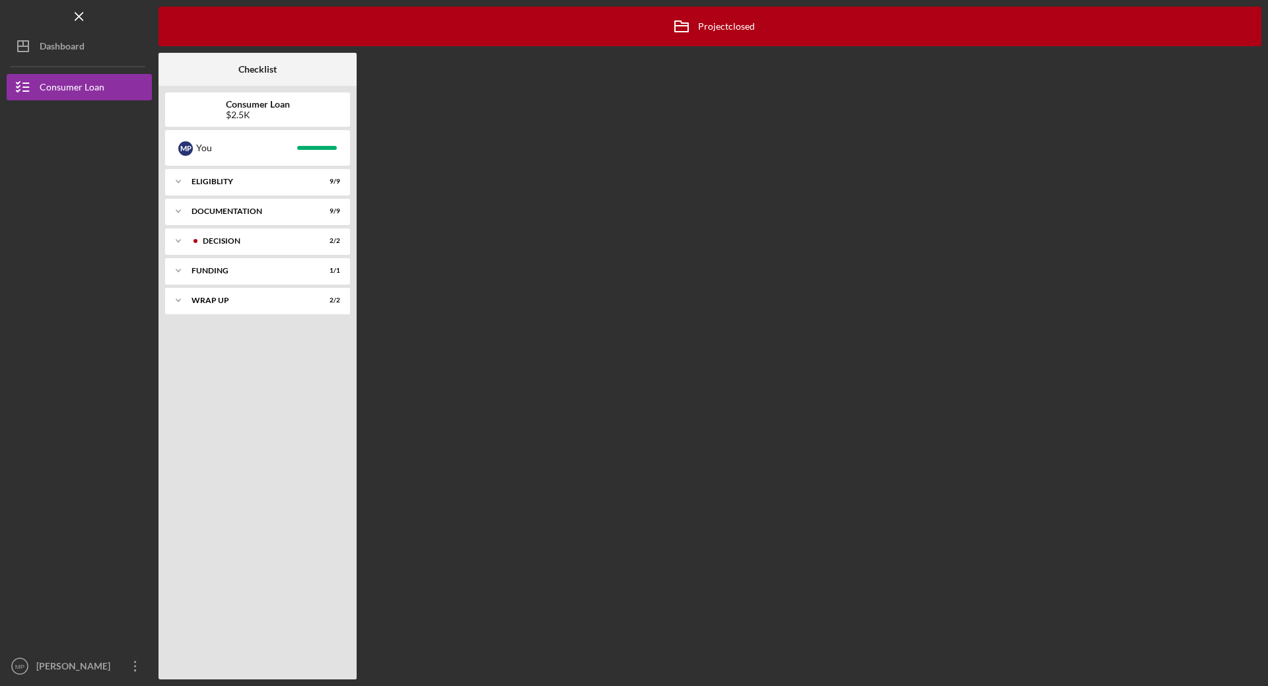
click at [221, 118] on div "Consumer Loan $2.5K" at bounding box center [257, 109] width 185 height 21
click at [299, 160] on div "M P You" at bounding box center [257, 148] width 185 height 36
click at [291, 146] on div "You" at bounding box center [246, 148] width 101 height 22
click at [242, 116] on div "$2.5K" at bounding box center [258, 115] width 64 height 11
click at [43, 83] on div "Consumer Loan" at bounding box center [72, 89] width 65 height 30
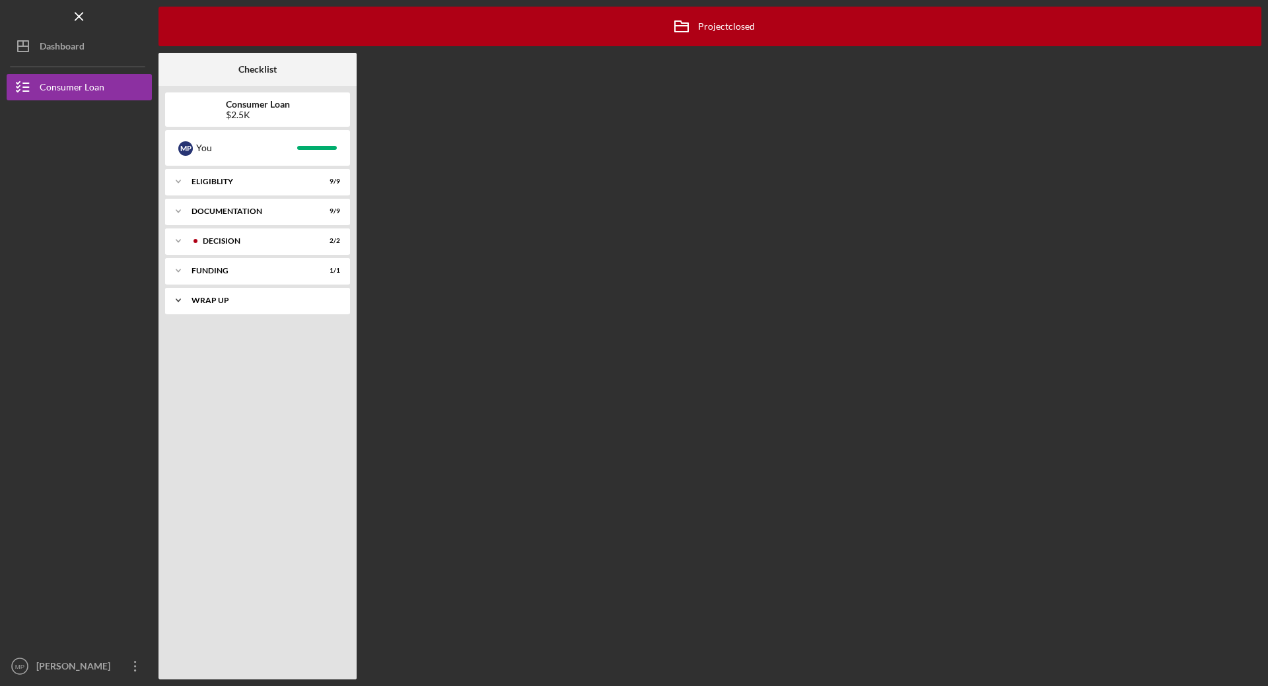
click at [176, 298] on icon "Icon/Expander" at bounding box center [178, 300] width 26 height 26
click at [188, 300] on icon "Icon/Expander" at bounding box center [178, 300] width 26 height 26
click at [180, 262] on icon "Icon/Expander" at bounding box center [178, 271] width 26 height 26
click at [205, 294] on div "Transfer Funds" at bounding box center [261, 298] width 124 height 11
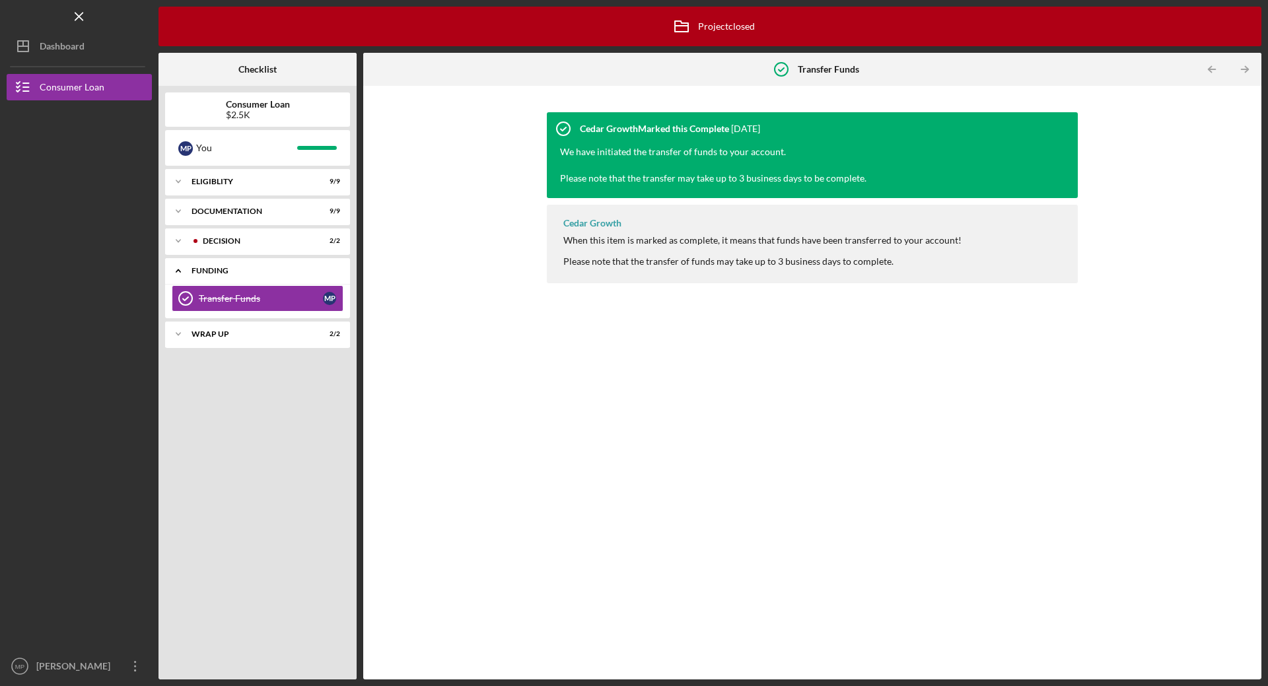
click at [242, 266] on div "Icon/Expander Funding 1 / 1" at bounding box center [257, 271] width 185 height 27
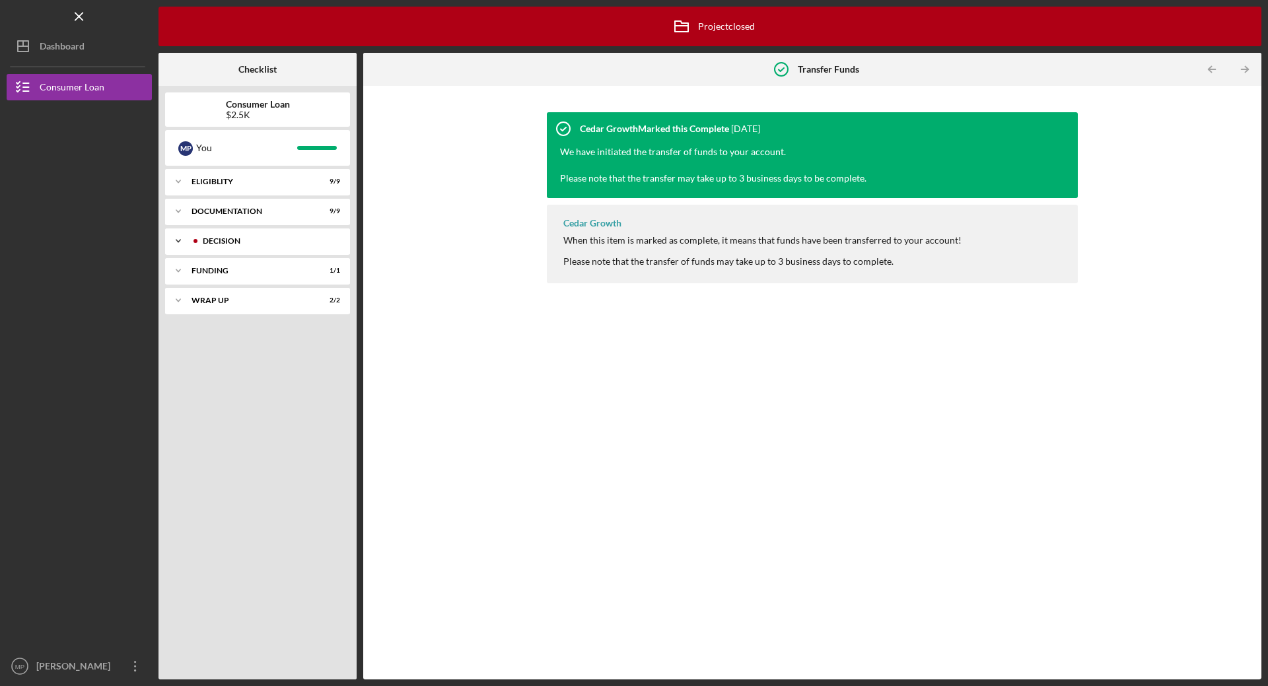
click at [246, 244] on div "Decision" at bounding box center [268, 241] width 131 height 8
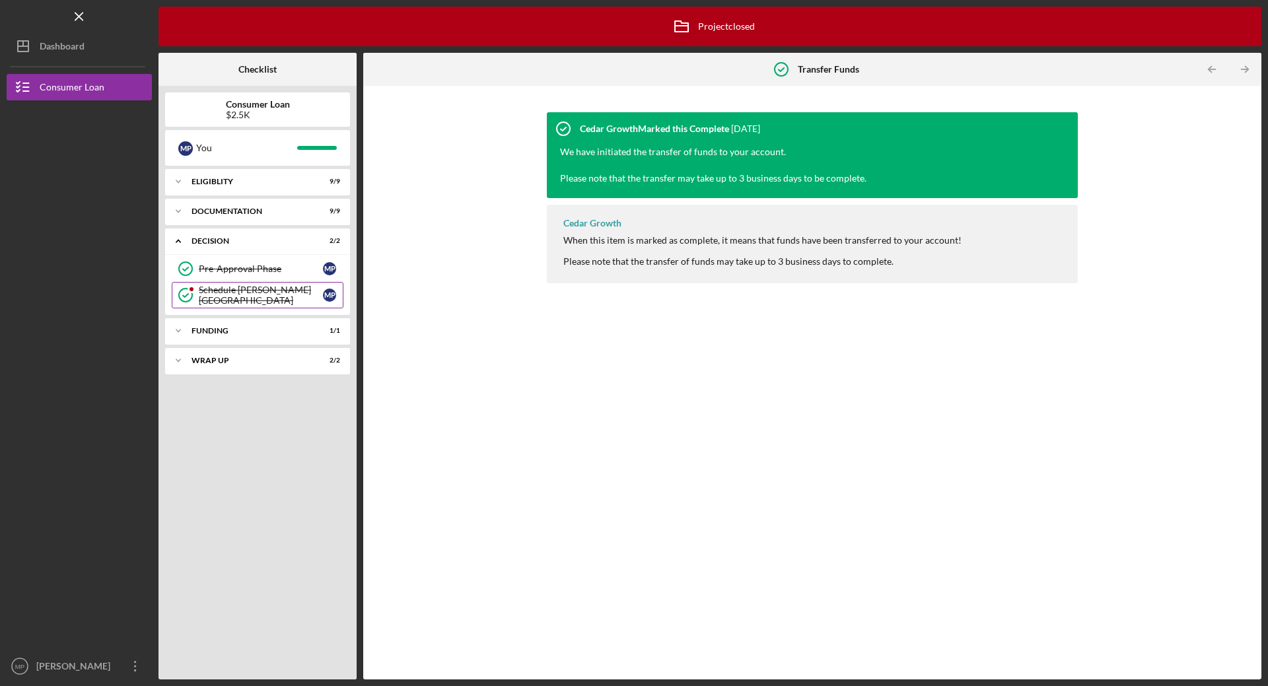
click at [246, 291] on div "Schedule [PERSON_NAME][GEOGRAPHIC_DATA]" at bounding box center [261, 295] width 124 height 21
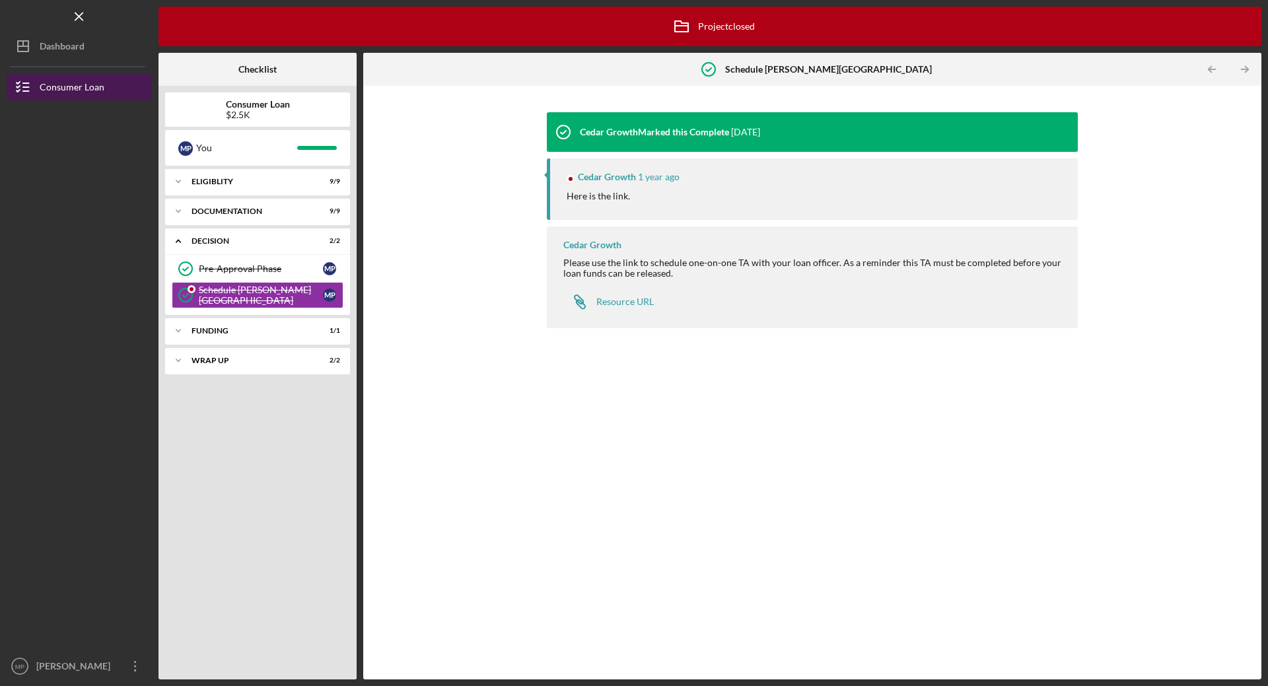
click at [108, 81] on button "Consumer Loan" at bounding box center [79, 87] width 145 height 26
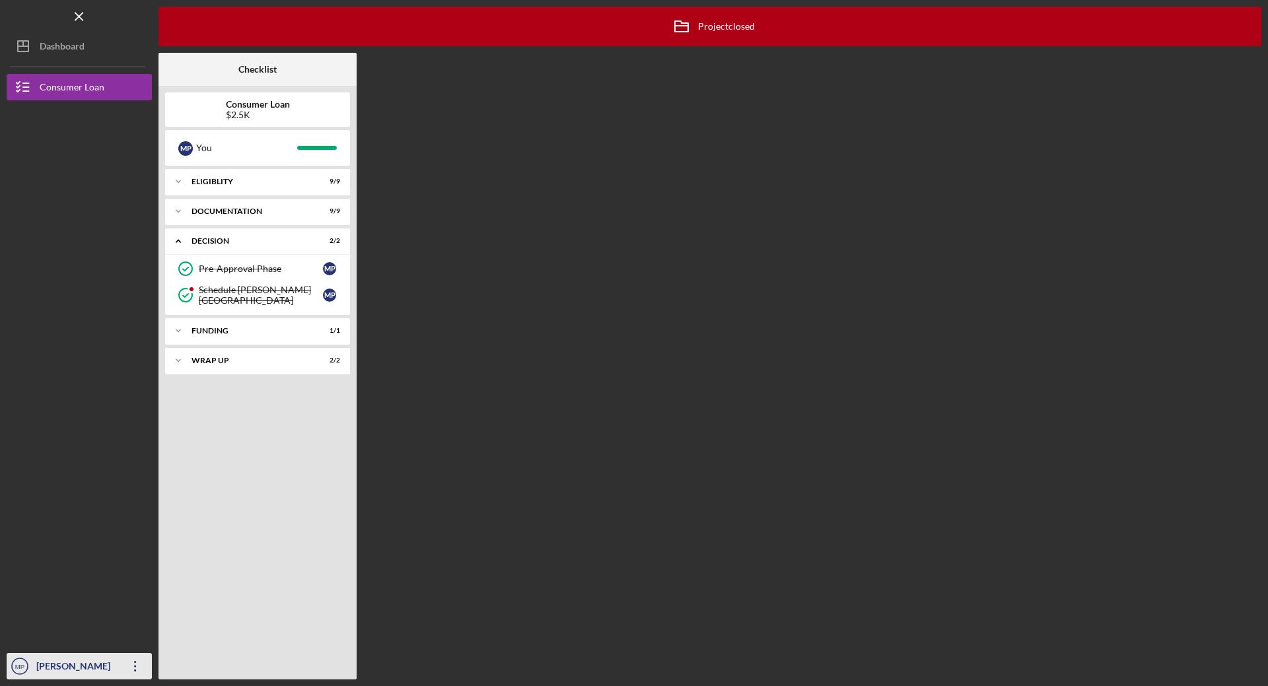
click at [59, 668] on div "[PERSON_NAME]" at bounding box center [76, 668] width 86 height 30
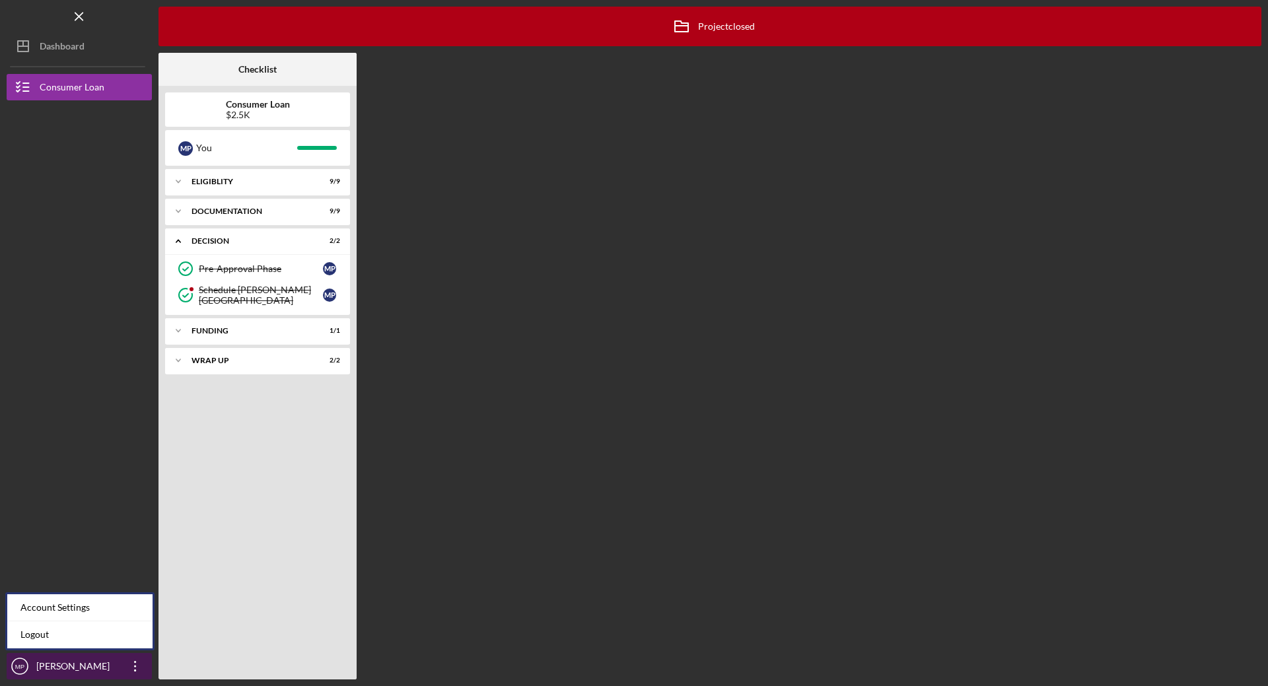
click at [134, 664] on icon "Icon/Overflow" at bounding box center [135, 666] width 33 height 33
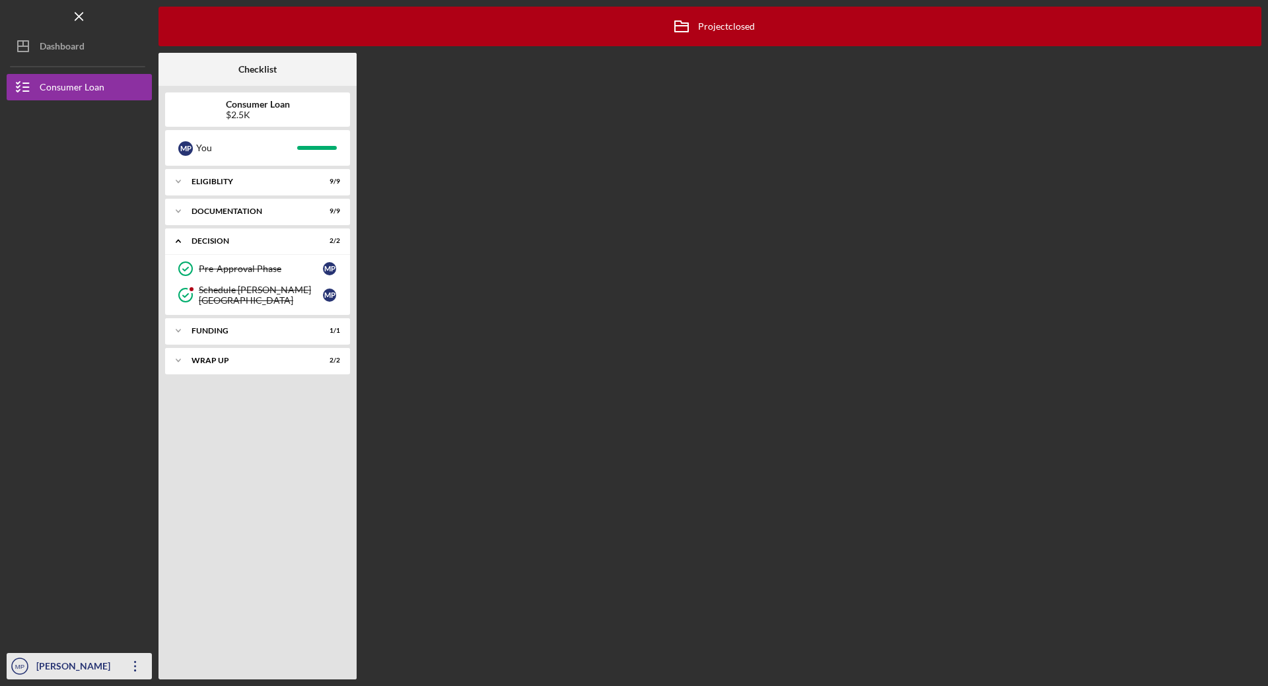
click at [134, 664] on icon "Icon/Overflow" at bounding box center [135, 666] width 33 height 33
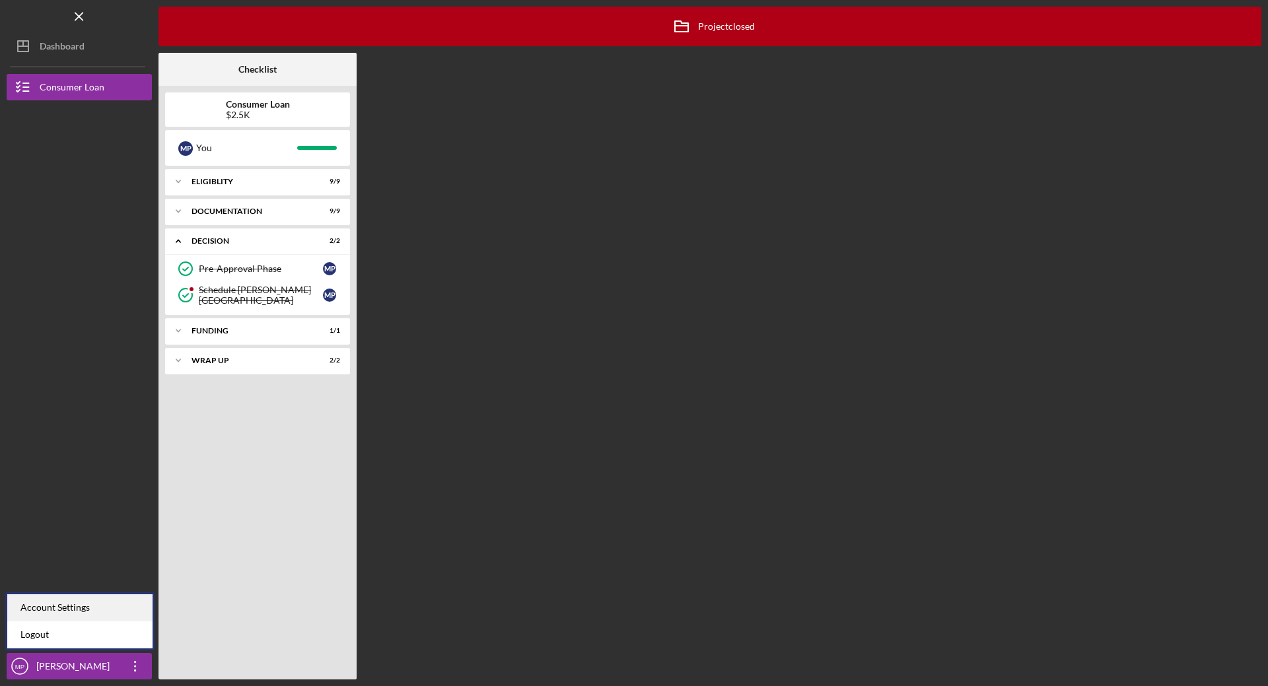
click at [101, 608] on div "Account Settings" at bounding box center [79, 607] width 145 height 27
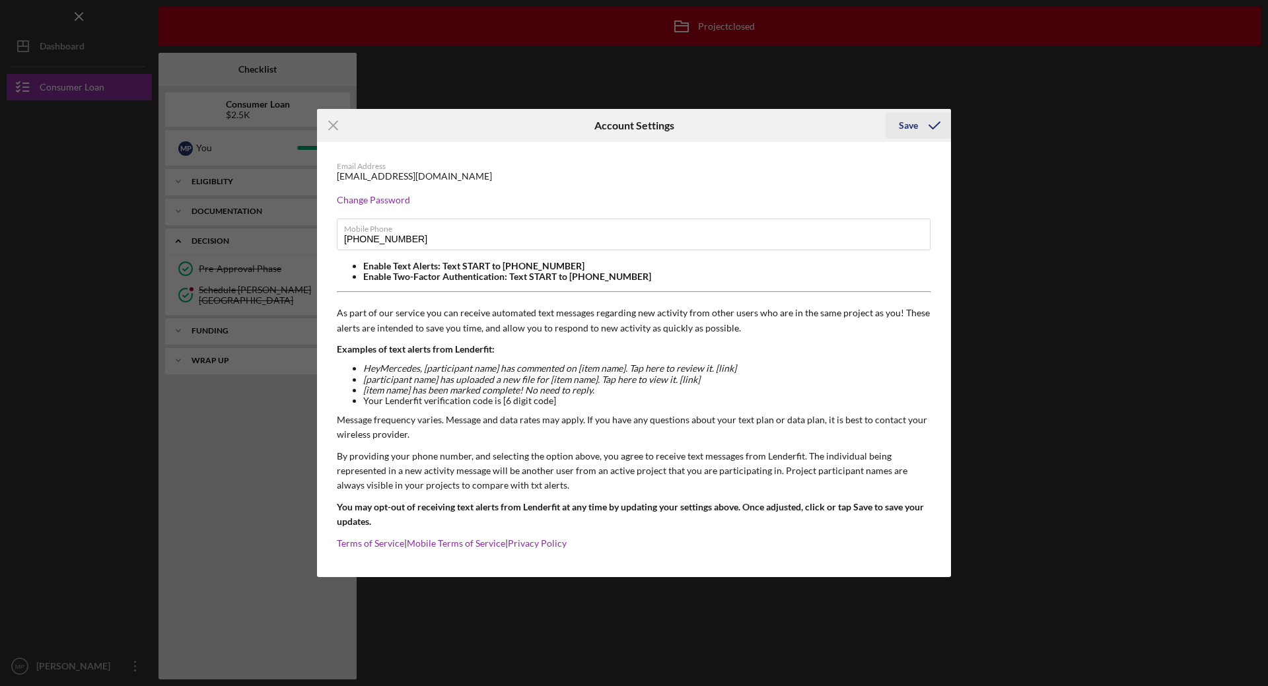
click at [933, 122] on icon "submit" at bounding box center [934, 125] width 33 height 33
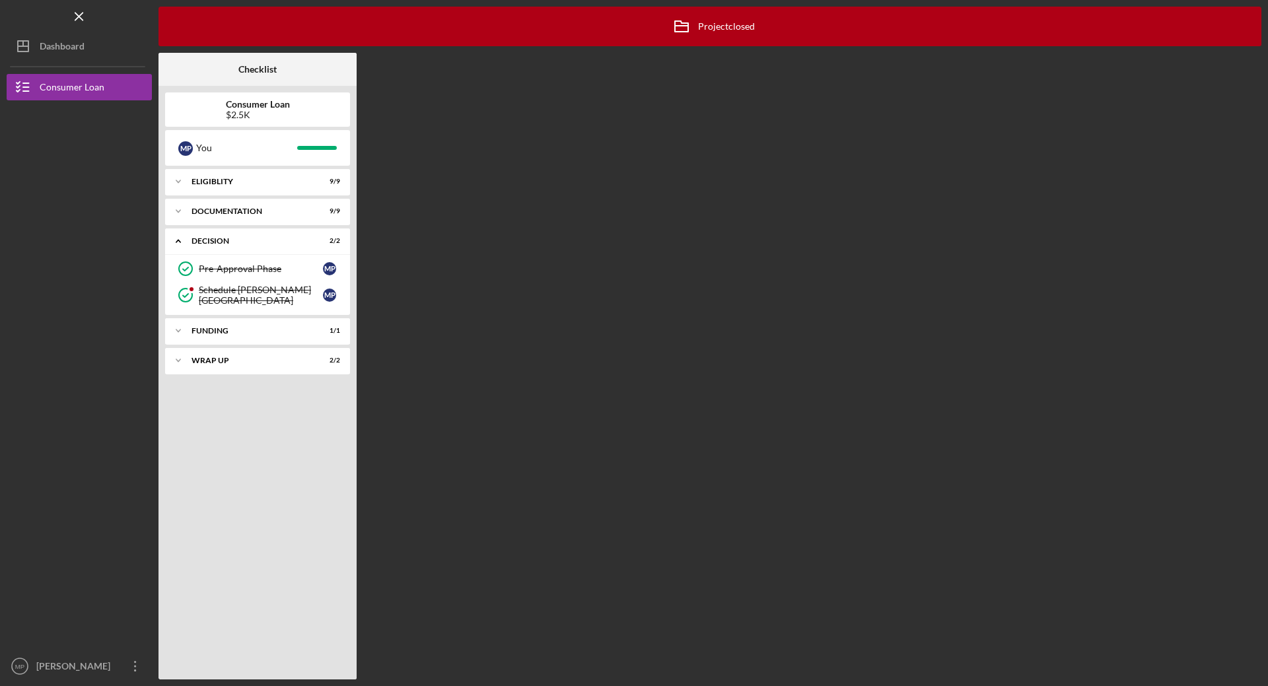
click at [235, 104] on b "Consumer Loan" at bounding box center [258, 104] width 64 height 11
click at [213, 335] on div "Icon/Expander Funding 1 / 1" at bounding box center [257, 331] width 185 height 26
click at [225, 365] on link "Transfer Funds Transfer Funds M P" at bounding box center [258, 358] width 172 height 26
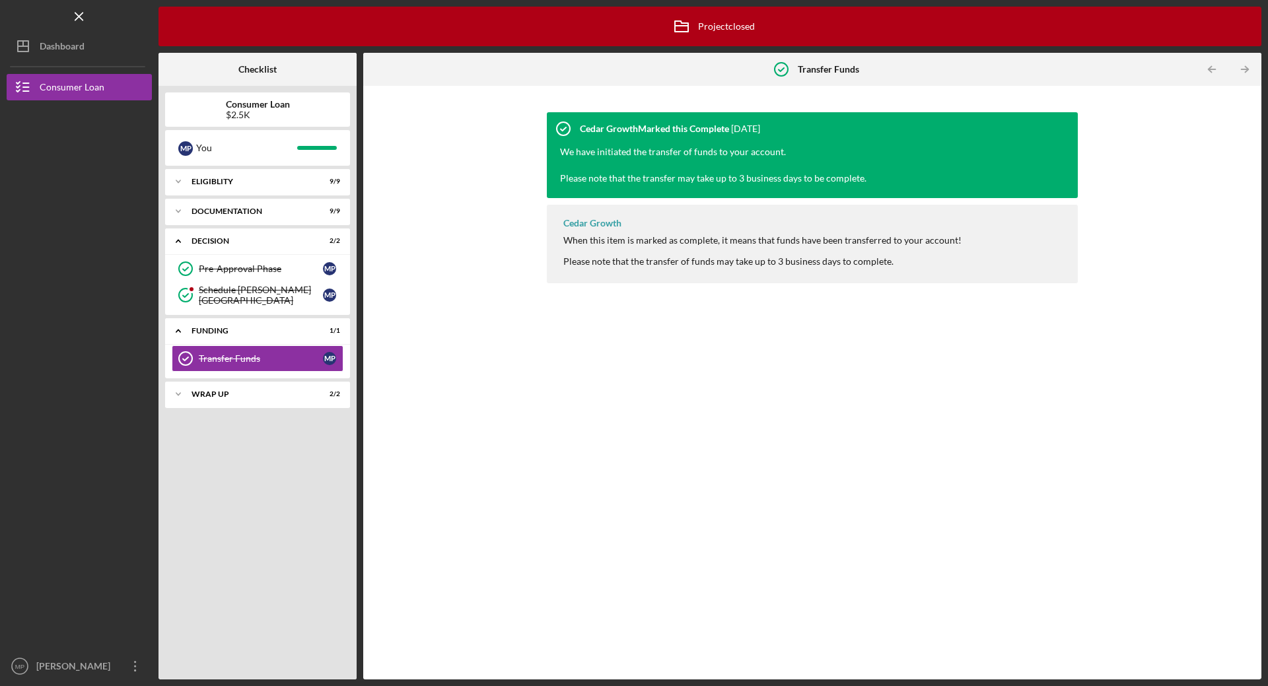
click at [638, 135] on div "Cedar Growth Marked this Complete [DATE]" at bounding box center [653, 128] width 213 height 33
click at [565, 134] on icon at bounding box center [563, 128] width 33 height 33
click at [1208, 66] on icon "Icon/Table Pagination Arrow" at bounding box center [1212, 70] width 30 height 30
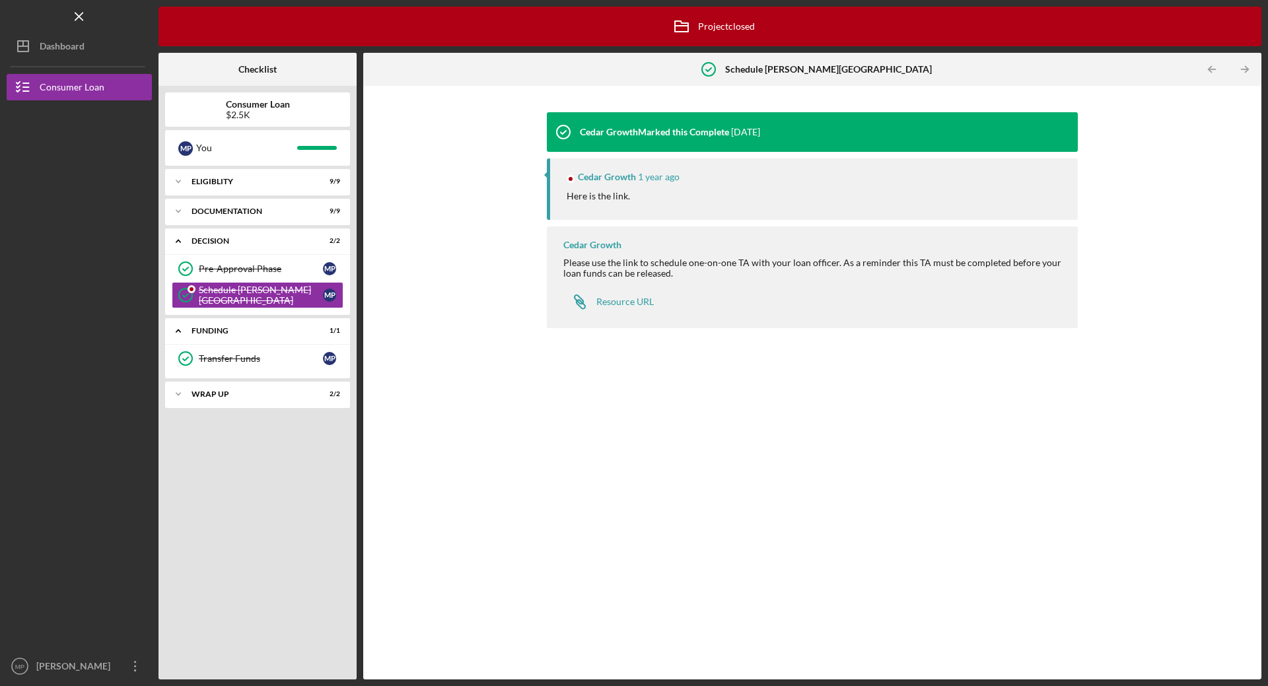
click at [679, 133] on div "Cedar Growth Marked this Complete" at bounding box center [654, 132] width 149 height 11
click at [610, 302] on div "Resource URL" at bounding box center [624, 302] width 57 height 11
click at [244, 219] on div "Icon/Expander Documentation 9 / 9" at bounding box center [257, 211] width 185 height 26
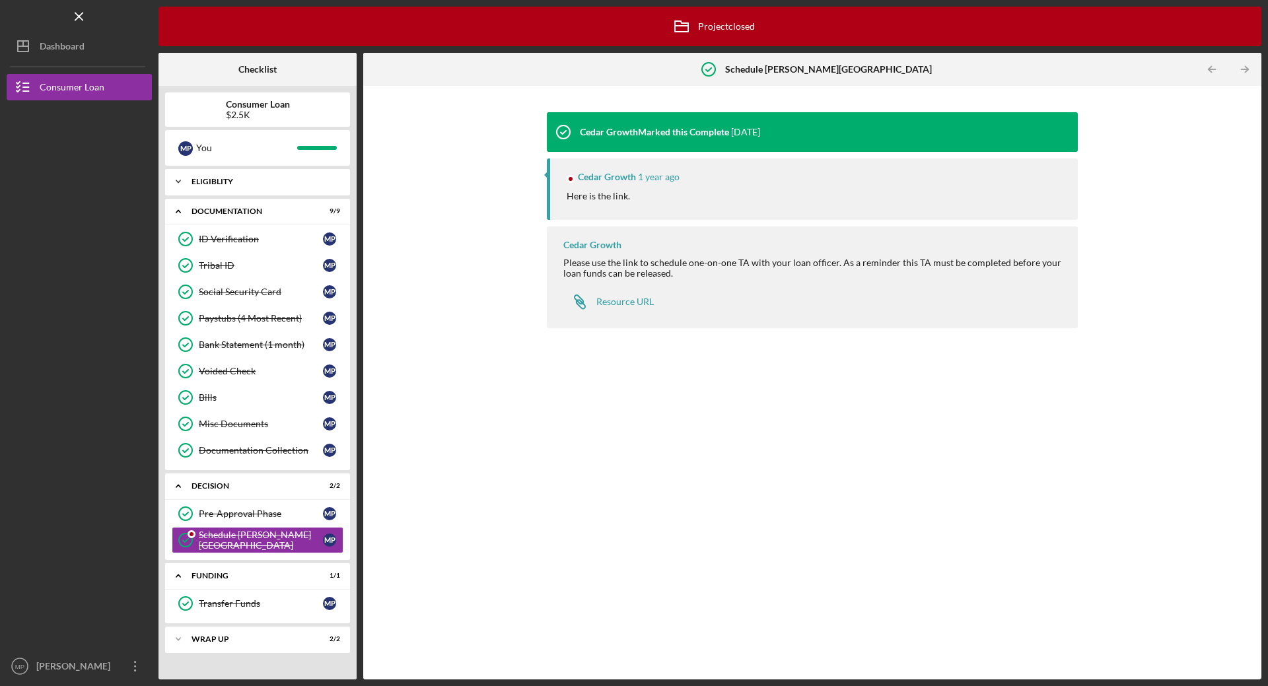
click at [219, 190] on div "Icon/Expander Eligiblity 9 / 9" at bounding box center [257, 181] width 185 height 26
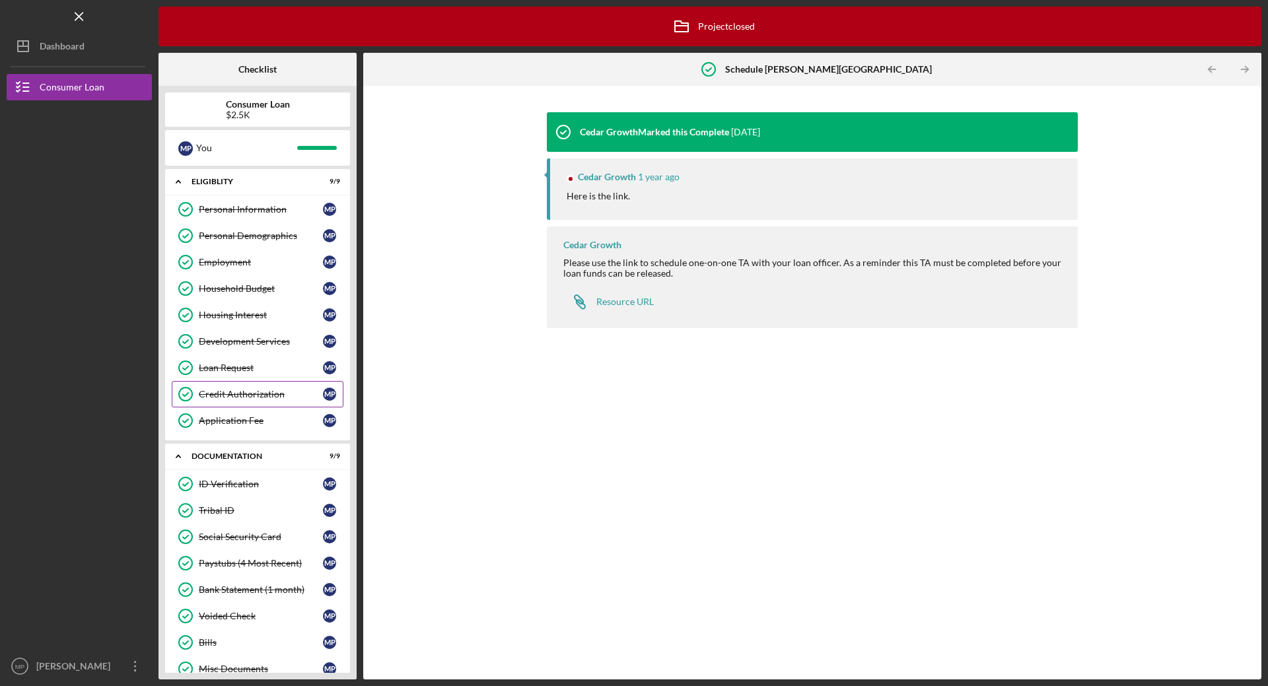
click at [293, 401] on link "Credit Authorization Credit Authorization M P" at bounding box center [258, 394] width 172 height 26
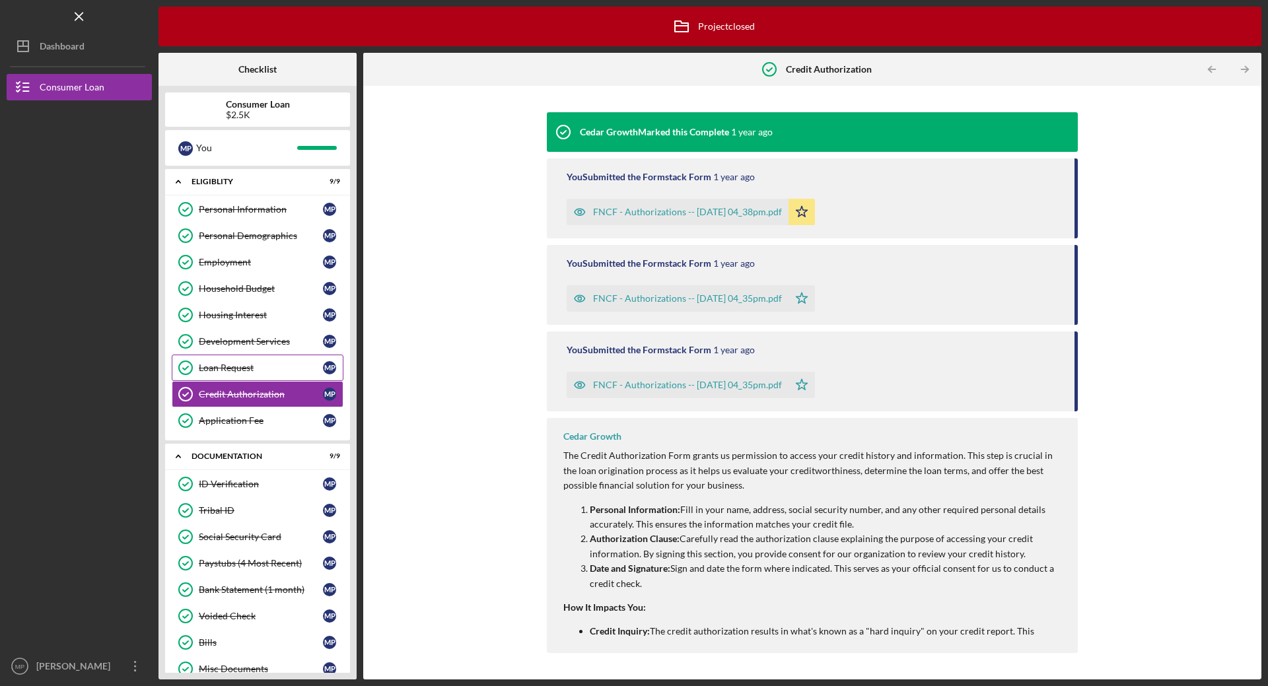
click at [269, 374] on link "Loan Request Loan Request M P" at bounding box center [258, 368] width 172 height 26
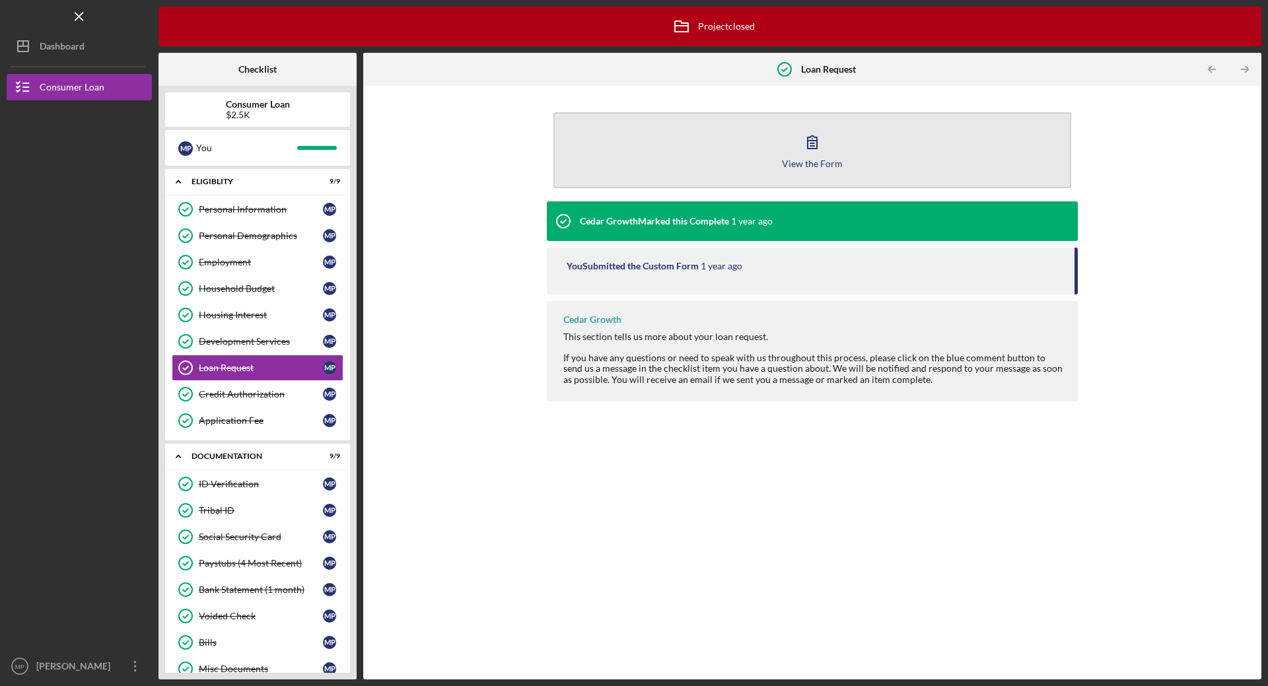
click at [814, 154] on icon "button" at bounding box center [812, 141] width 33 height 33
